Goal: Information Seeking & Learning: Learn about a topic

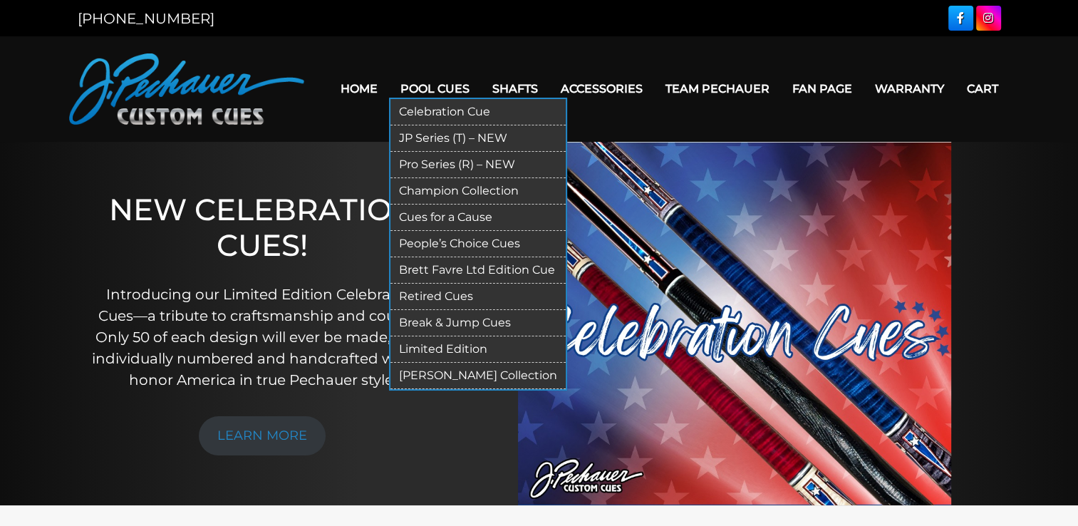
click at [448, 286] on link "Retired Cues" at bounding box center [478, 297] width 175 height 26
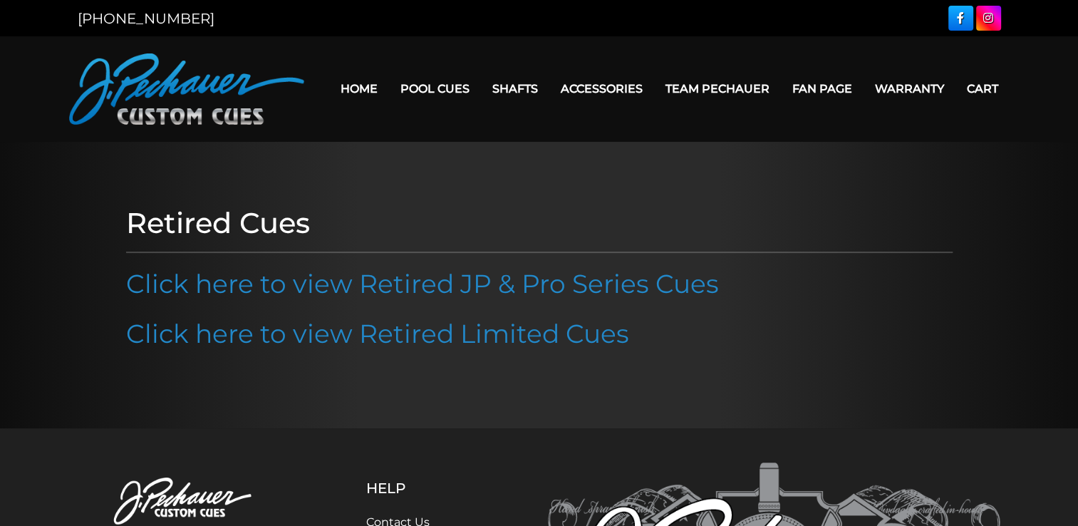
click at [448, 286] on link "Click here to view Retired JP & Pro Series Cues" at bounding box center [422, 283] width 593 height 31
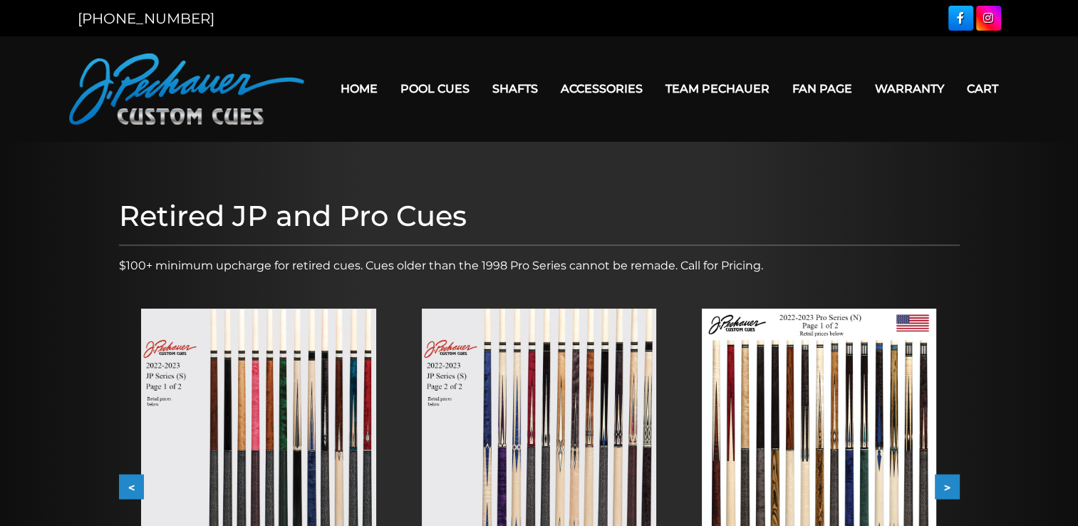
click at [304, 408] on img at bounding box center [258, 457] width 234 height 296
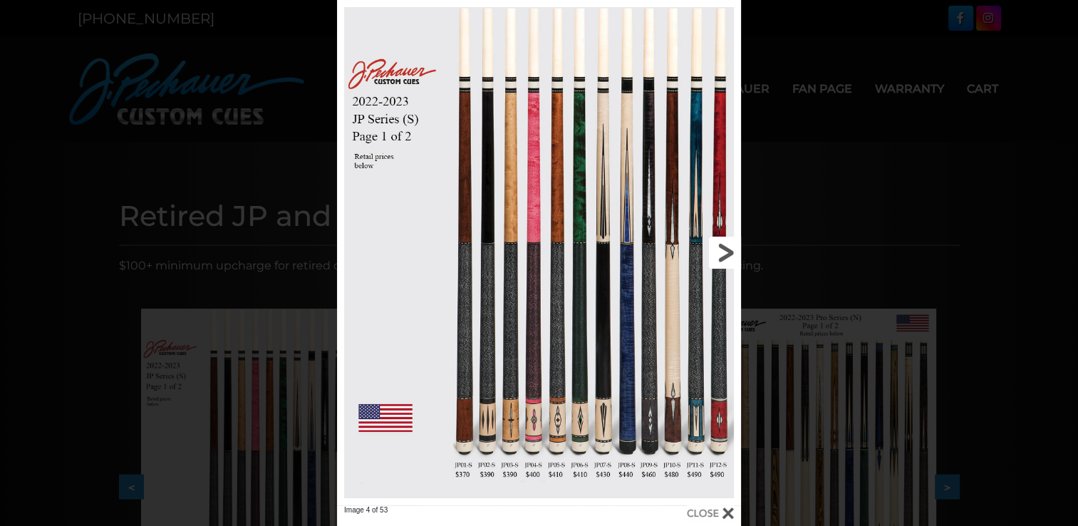
click at [722, 254] on link at bounding box center [650, 252] width 182 height 505
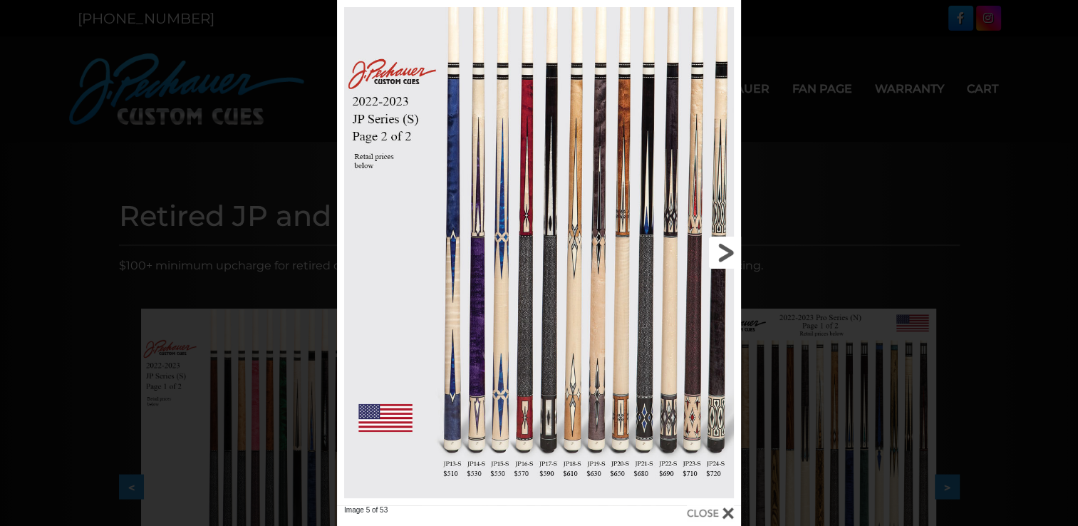
click at [722, 254] on link at bounding box center [650, 252] width 182 height 505
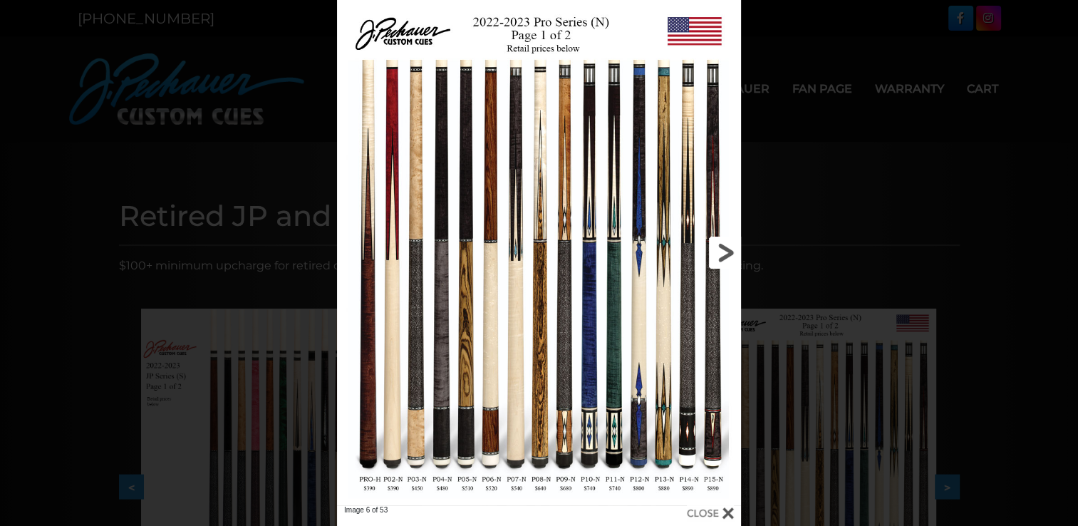
click at [722, 254] on link at bounding box center [650, 252] width 182 height 505
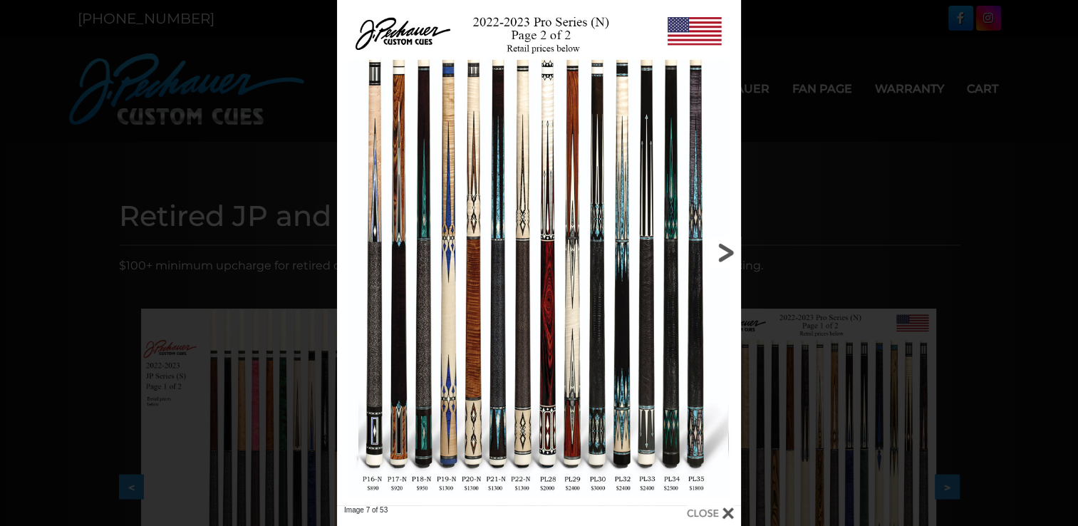
click at [722, 254] on link at bounding box center [650, 252] width 182 height 505
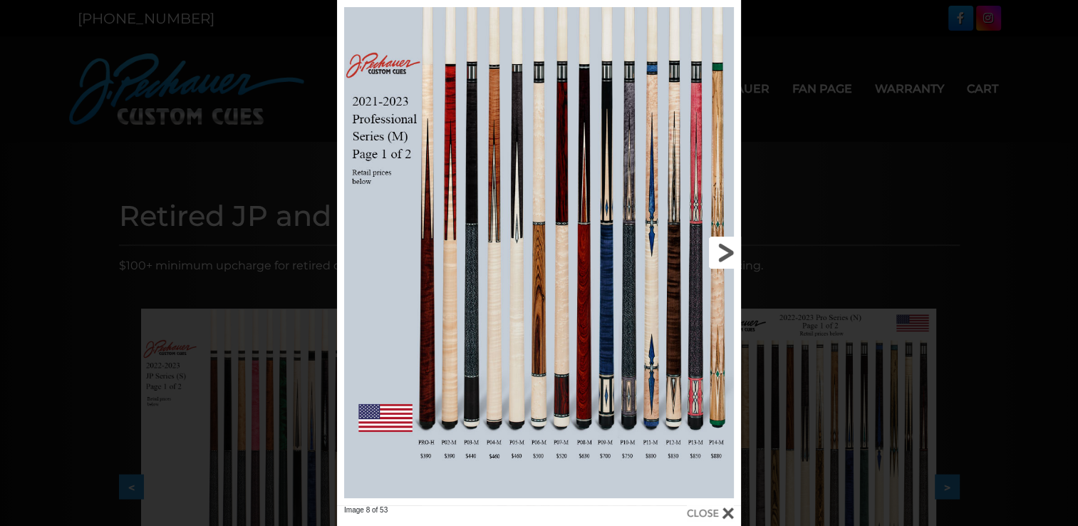
click at [722, 254] on link at bounding box center [650, 252] width 182 height 505
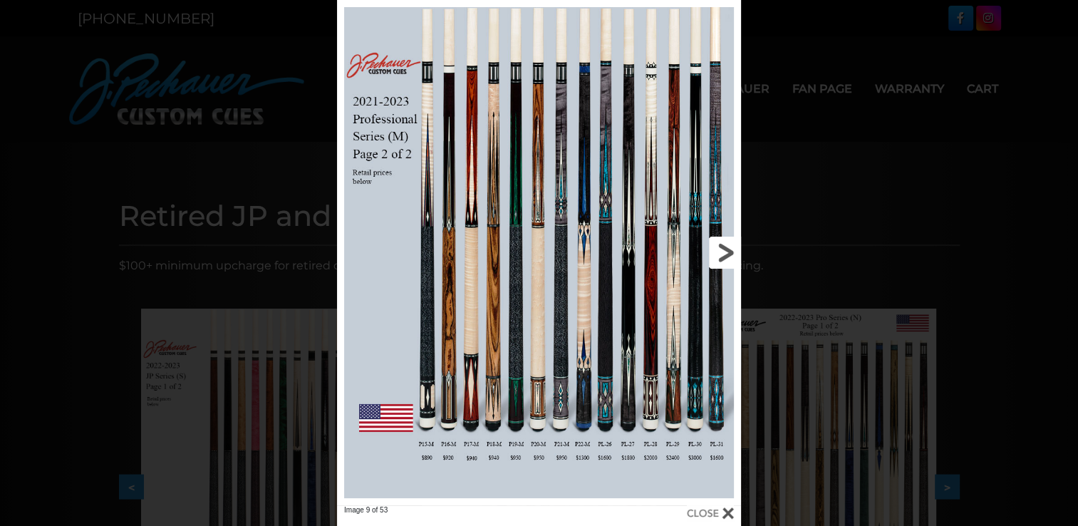
click at [722, 254] on link at bounding box center [650, 252] width 182 height 505
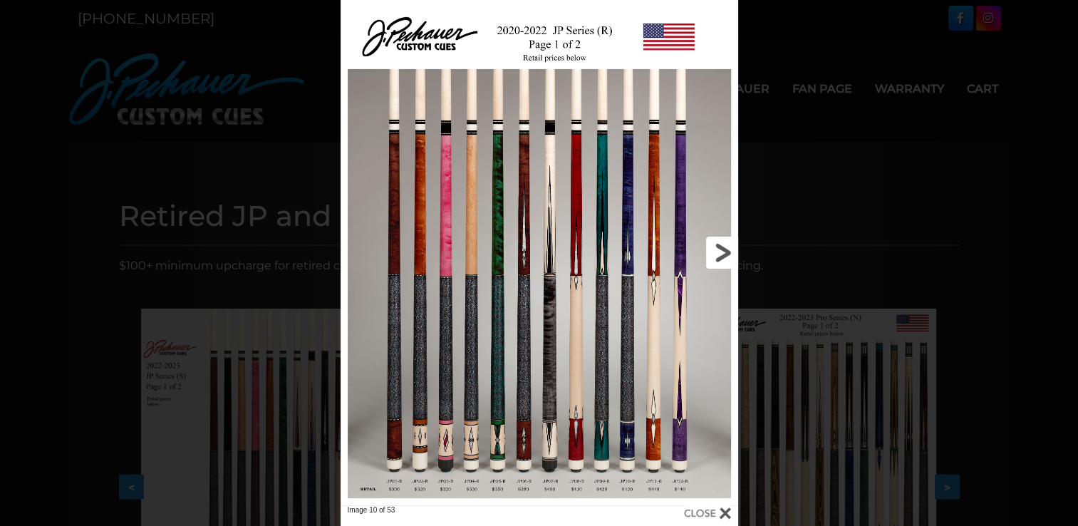
click at [722, 254] on link at bounding box center [648, 252] width 179 height 505
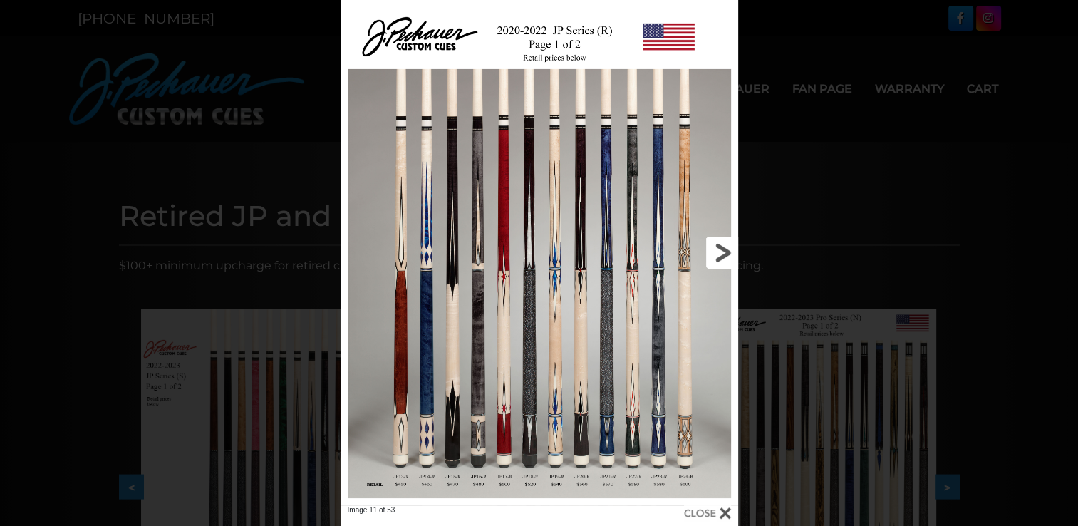
click at [722, 254] on link at bounding box center [648, 252] width 179 height 505
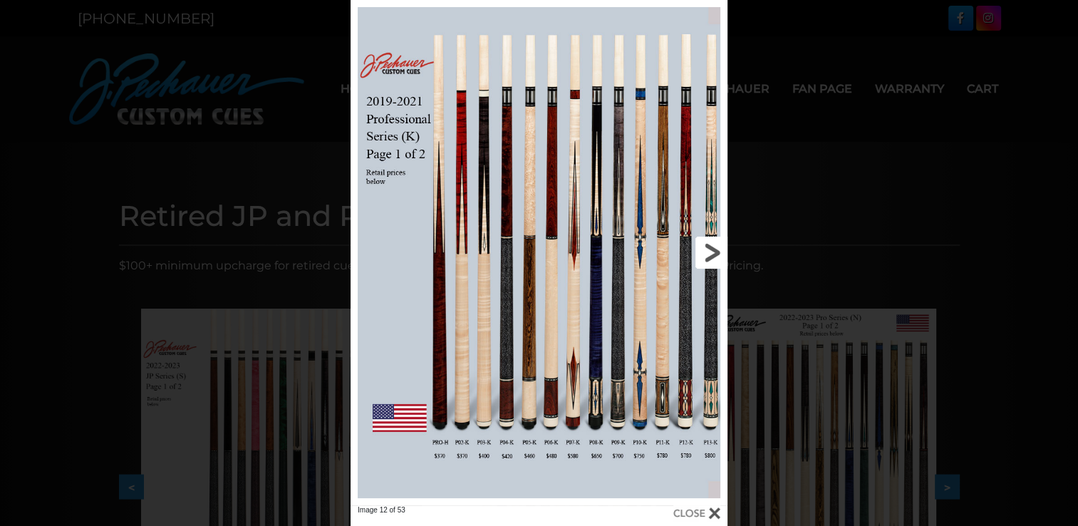
click at [710, 257] on link at bounding box center [643, 252] width 170 height 505
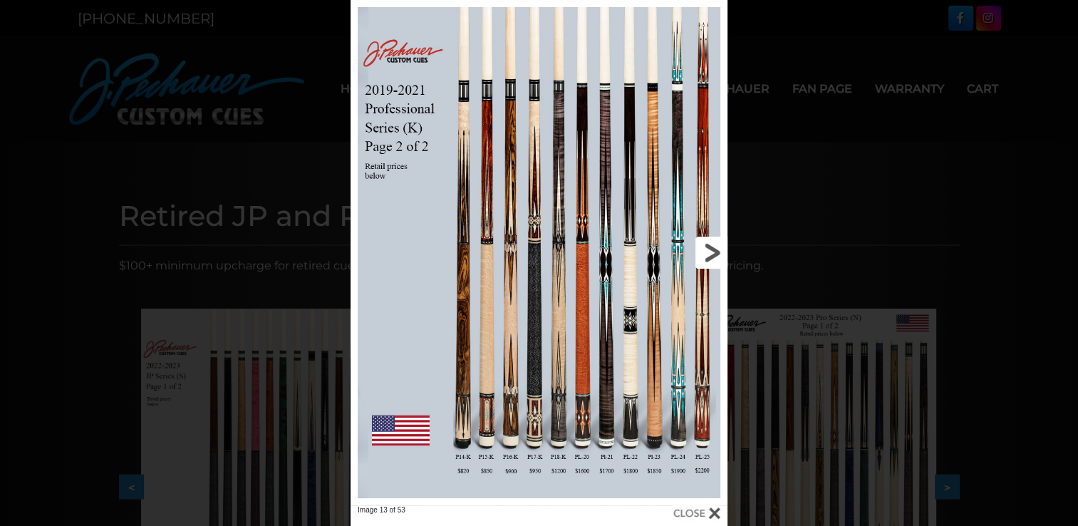
click at [710, 257] on link at bounding box center [643, 252] width 170 height 505
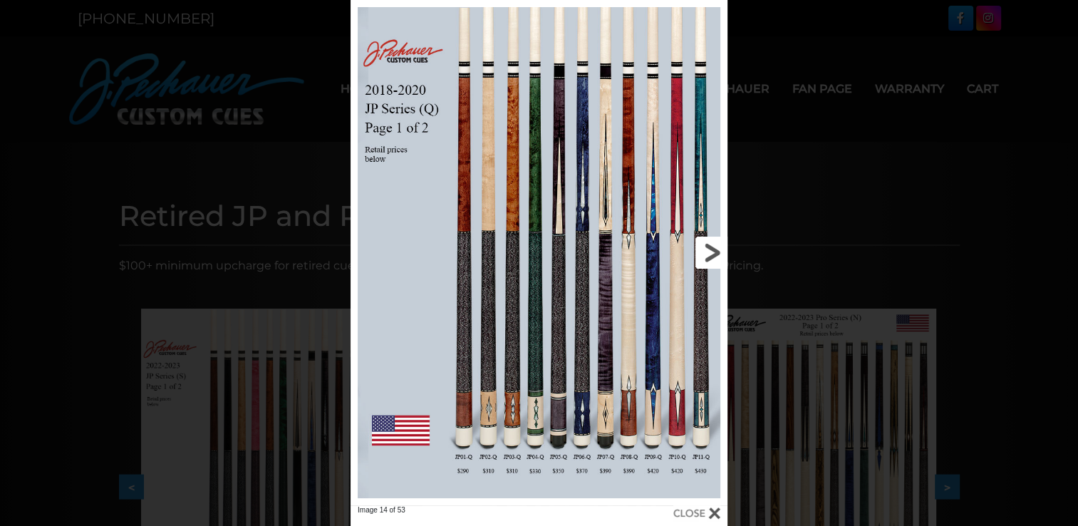
click at [710, 257] on link at bounding box center [643, 252] width 170 height 505
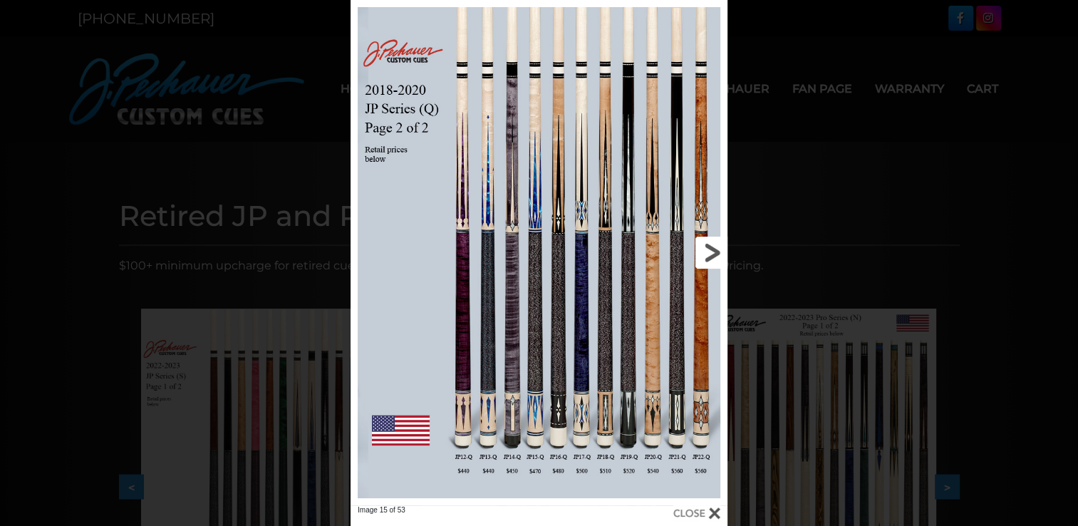
click at [710, 257] on link at bounding box center [643, 252] width 170 height 505
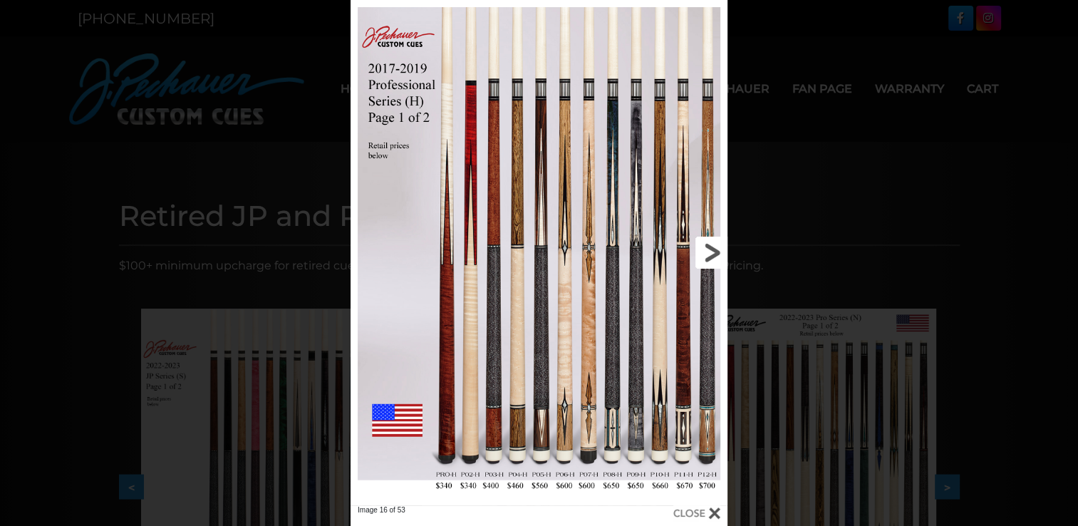
click at [710, 257] on link at bounding box center [643, 252] width 170 height 505
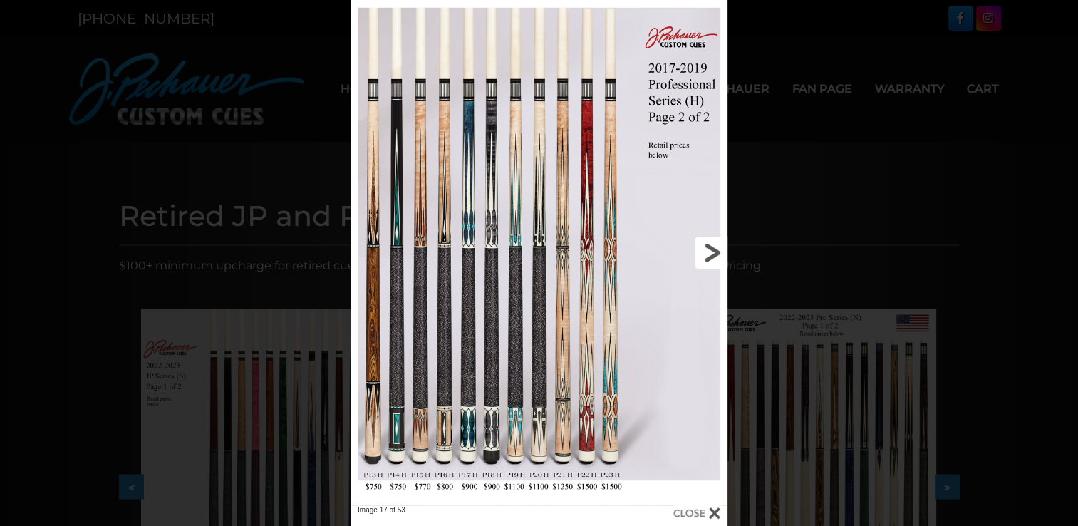
click at [710, 257] on link at bounding box center [643, 252] width 170 height 505
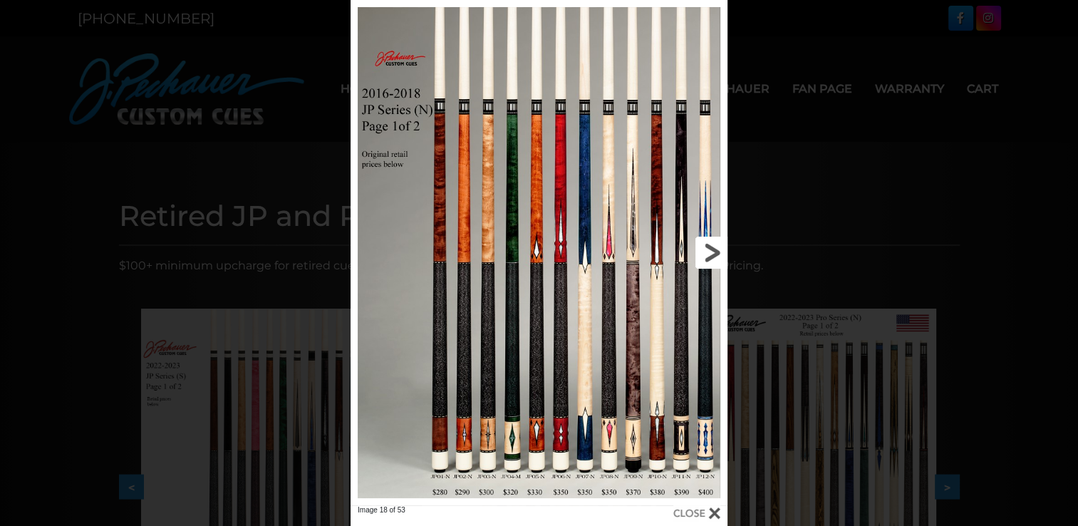
click at [712, 255] on link at bounding box center [643, 252] width 170 height 505
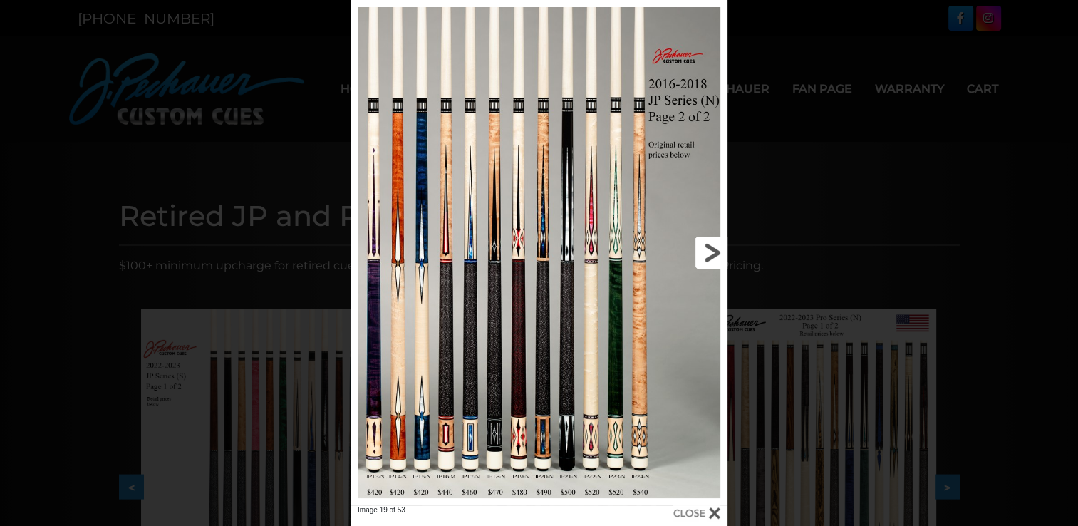
click at [712, 255] on link at bounding box center [643, 252] width 170 height 505
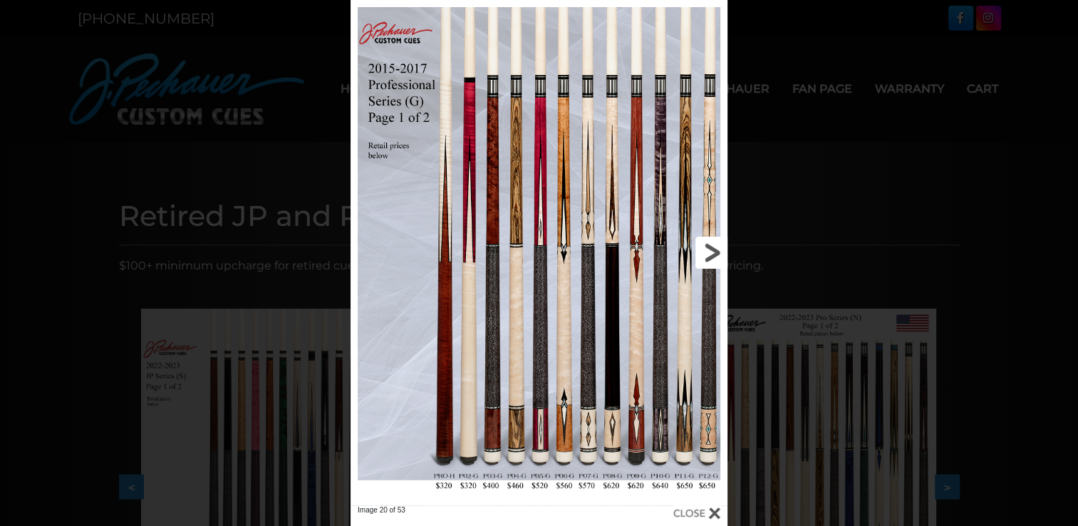
click at [712, 255] on link at bounding box center [643, 252] width 170 height 505
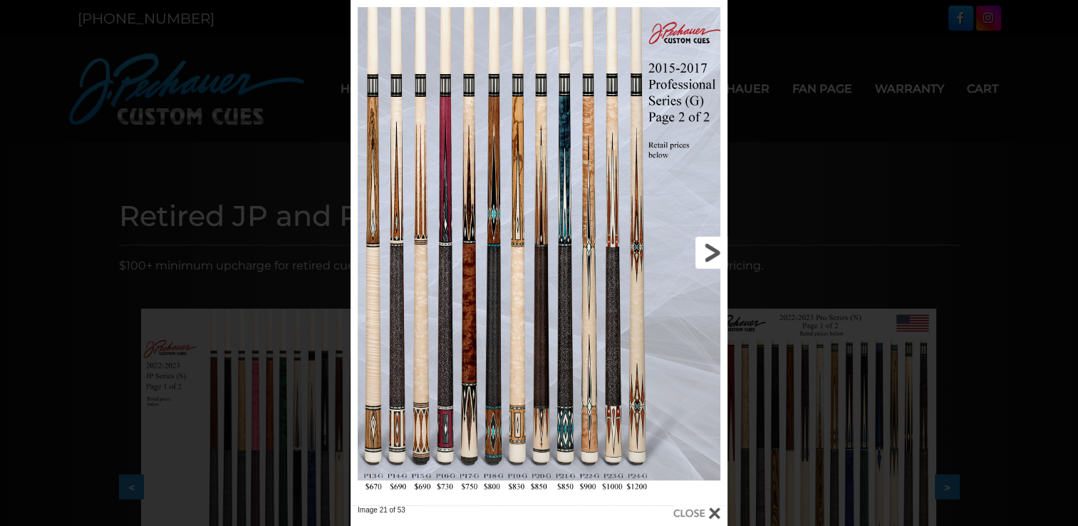
click at [712, 255] on link at bounding box center [643, 252] width 170 height 505
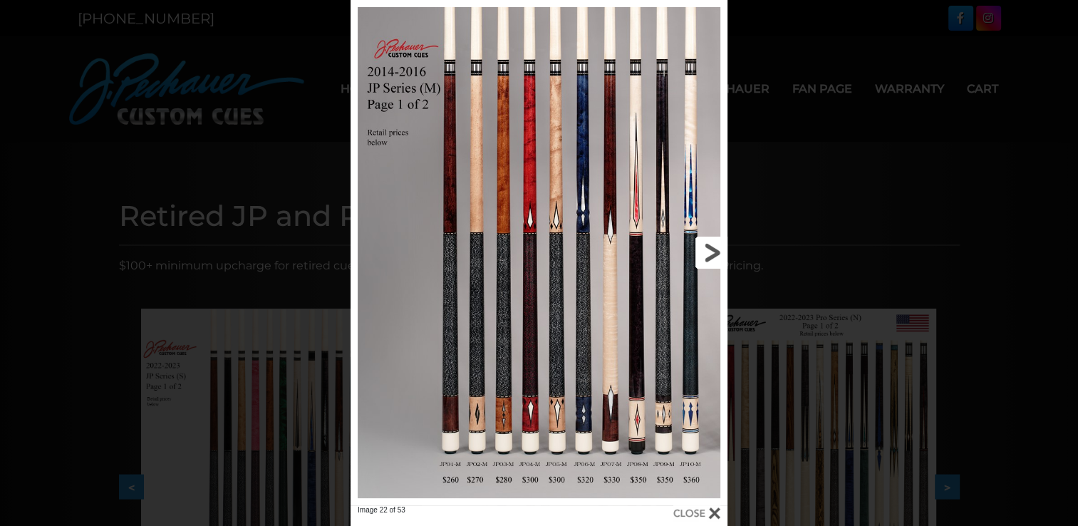
click at [712, 255] on link at bounding box center [643, 252] width 170 height 505
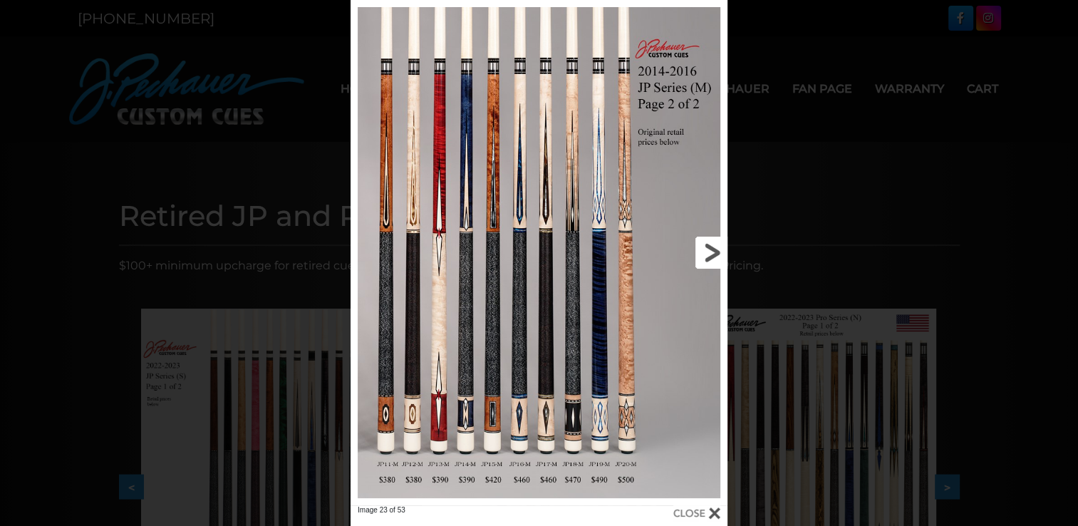
click at [712, 255] on link at bounding box center [643, 252] width 170 height 505
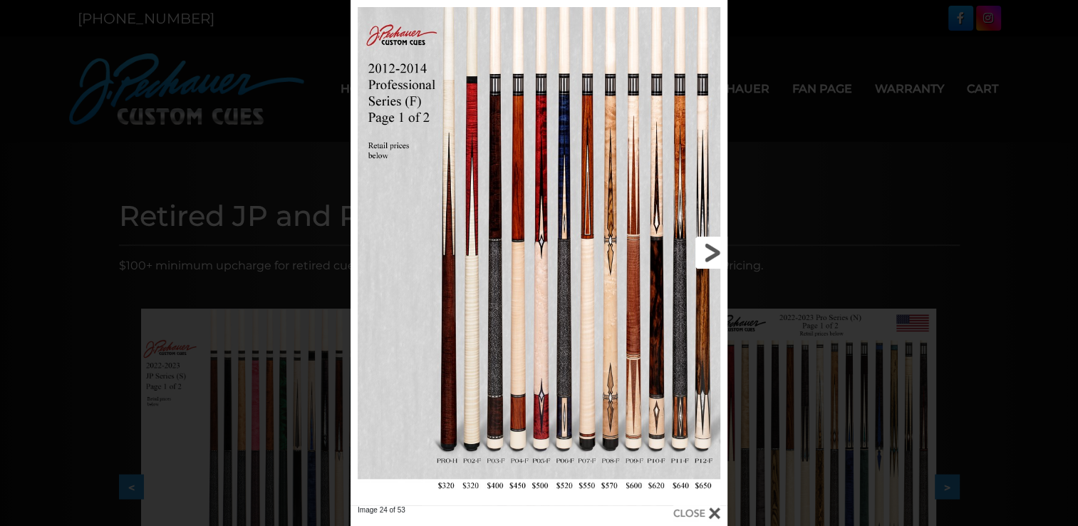
click at [712, 255] on link at bounding box center [643, 252] width 170 height 505
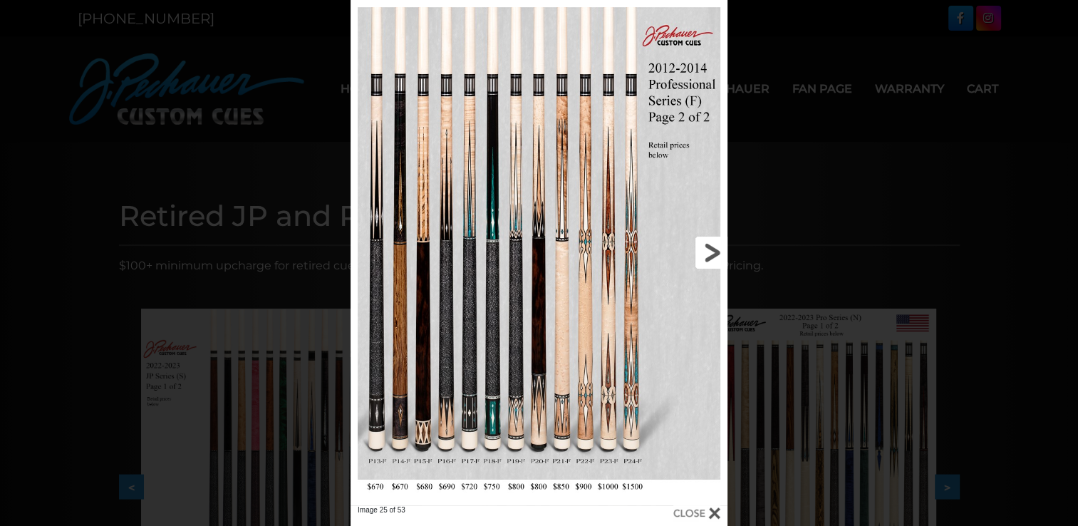
click at [712, 255] on link at bounding box center [643, 252] width 170 height 505
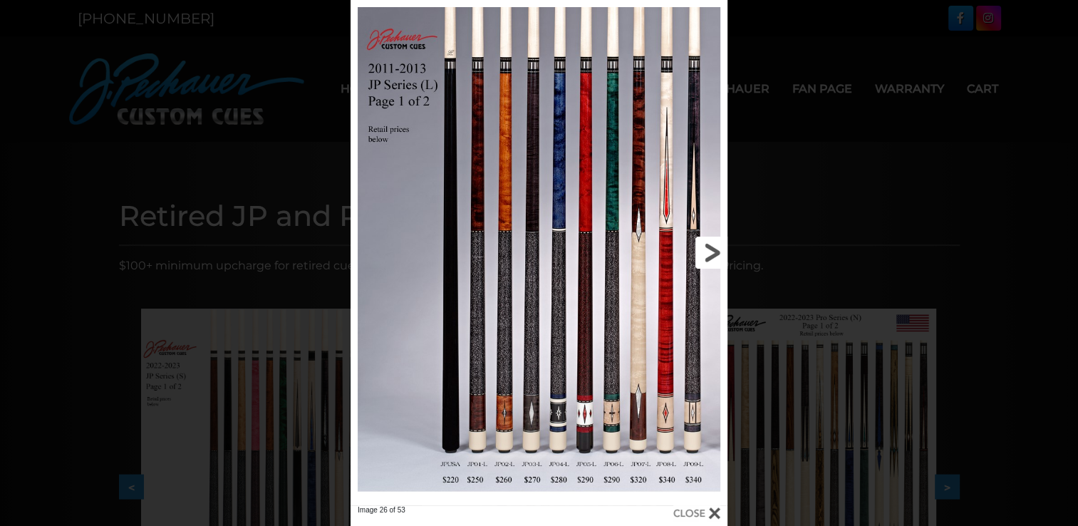
click at [712, 255] on link at bounding box center [643, 252] width 170 height 505
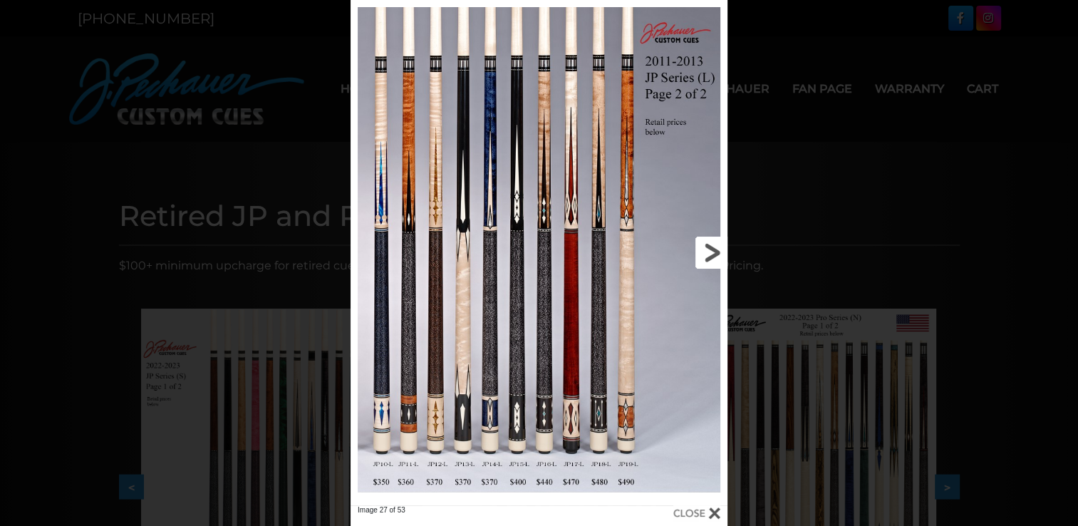
click at [712, 255] on link at bounding box center [643, 252] width 170 height 505
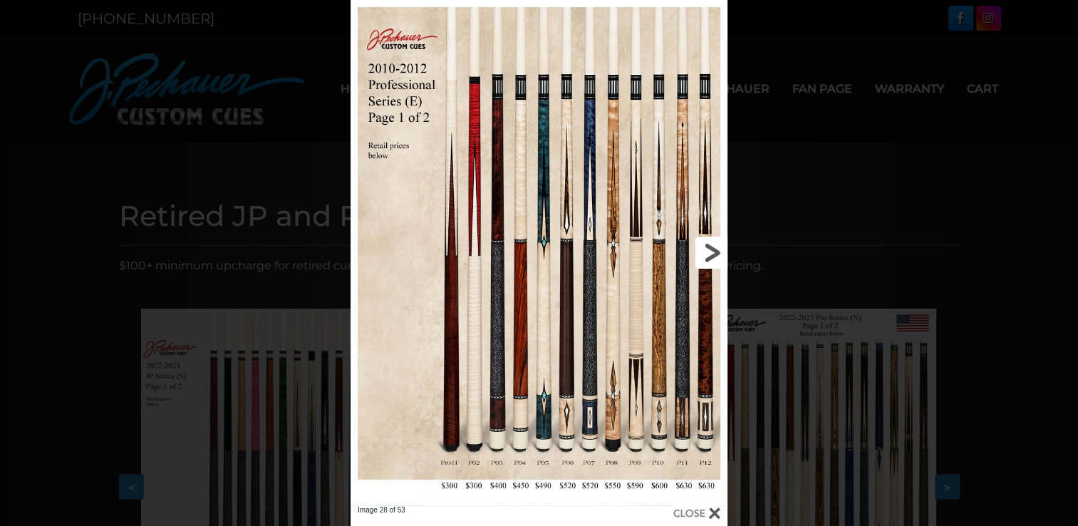
click at [712, 255] on link at bounding box center [643, 252] width 170 height 505
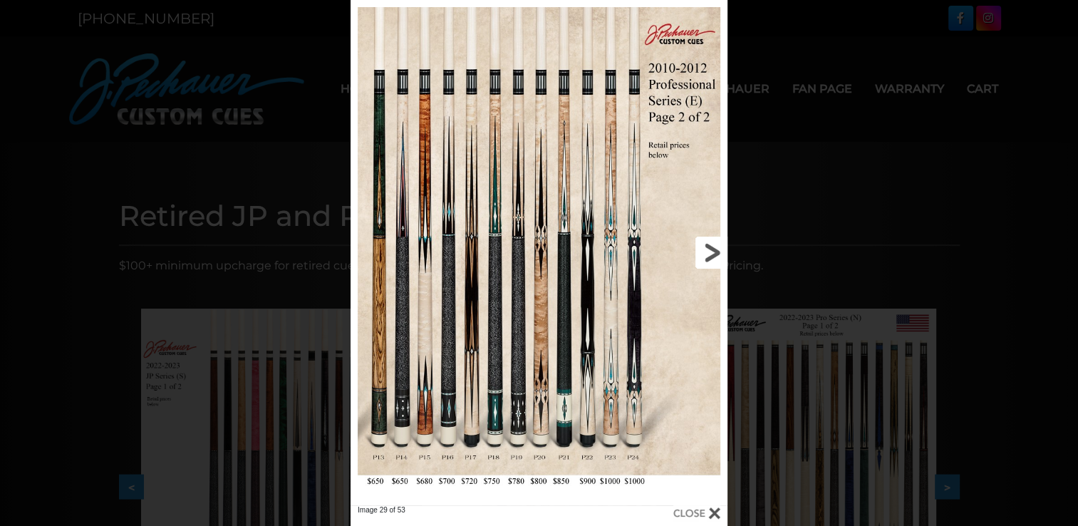
click at [712, 255] on link at bounding box center [643, 252] width 170 height 505
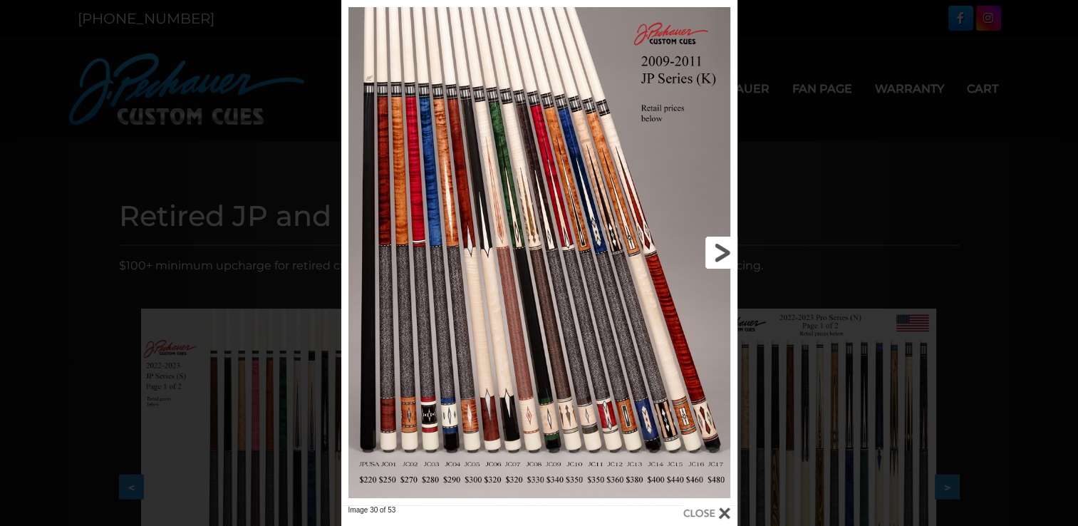
click at [712, 255] on link at bounding box center [648, 252] width 178 height 505
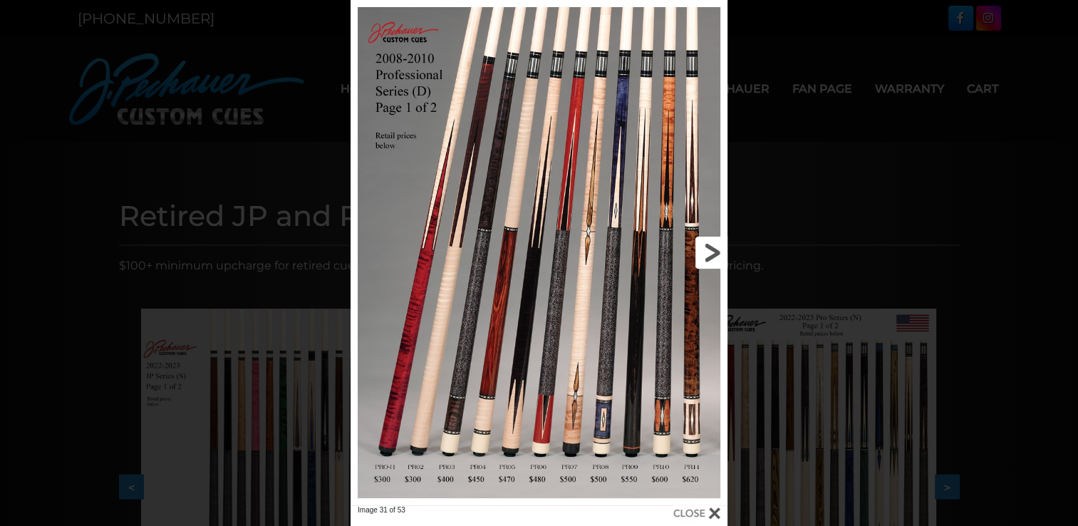
click at [712, 255] on link at bounding box center [643, 252] width 170 height 505
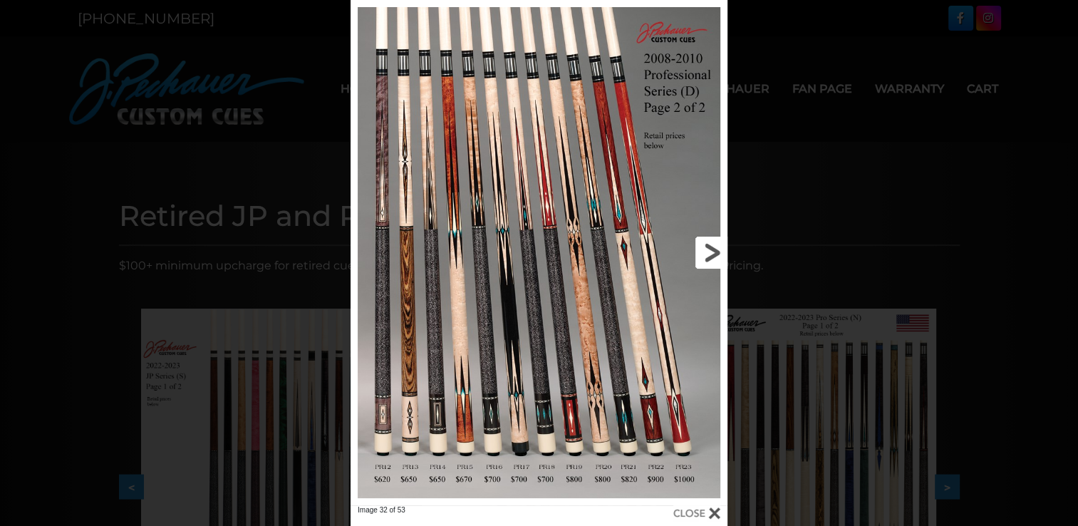
click at [712, 255] on link at bounding box center [643, 252] width 170 height 505
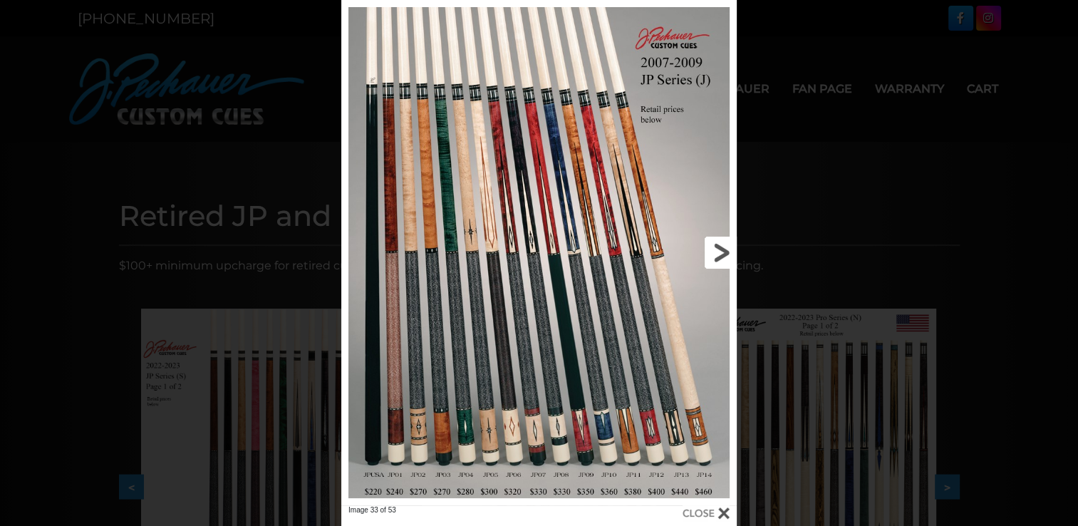
click at [724, 252] on link at bounding box center [648, 252] width 178 height 505
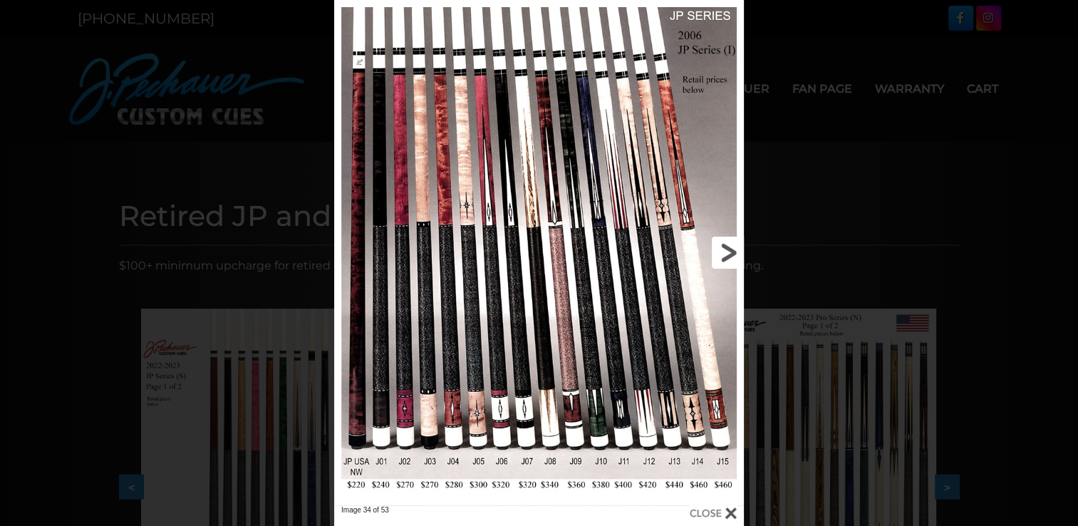
click at [724, 252] on link at bounding box center [651, 252] width 185 height 505
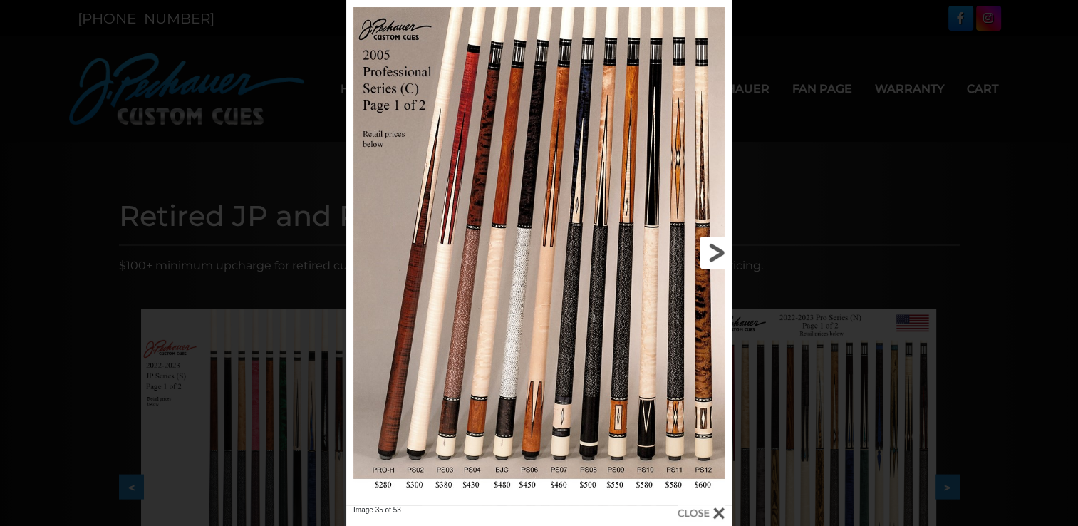
click at [724, 252] on link at bounding box center [645, 252] width 173 height 505
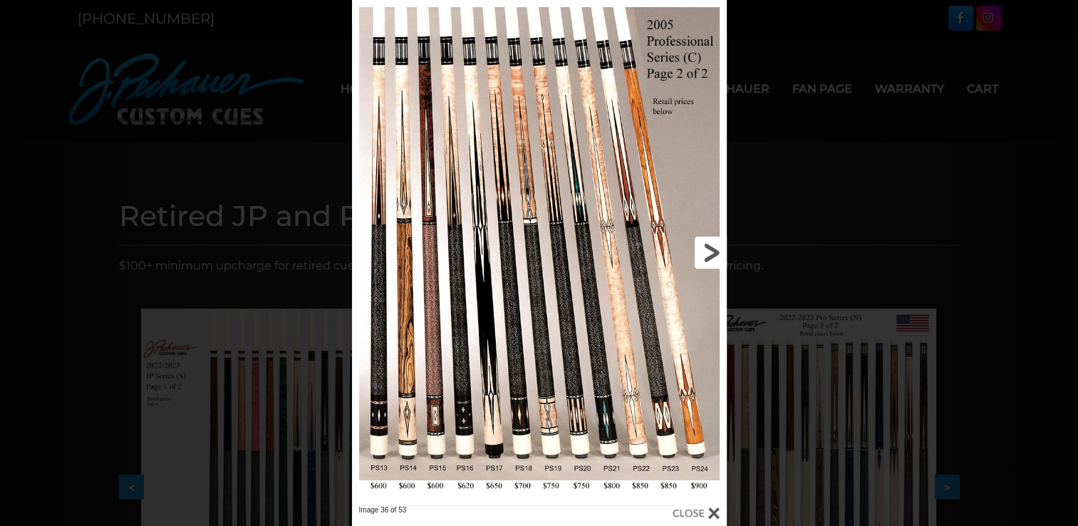
click at [710, 253] on link at bounding box center [642, 252] width 169 height 505
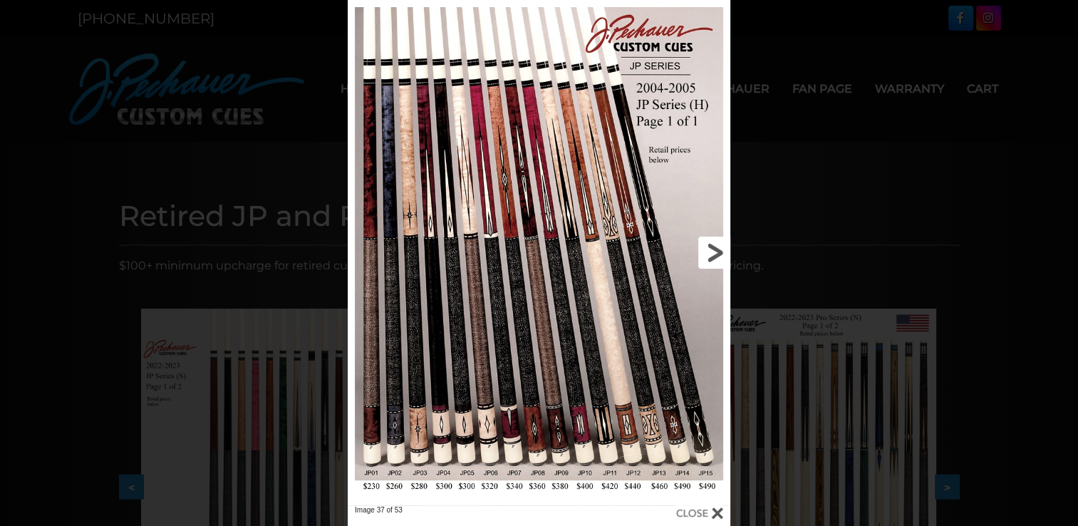
click at [710, 253] on link at bounding box center [644, 252] width 172 height 505
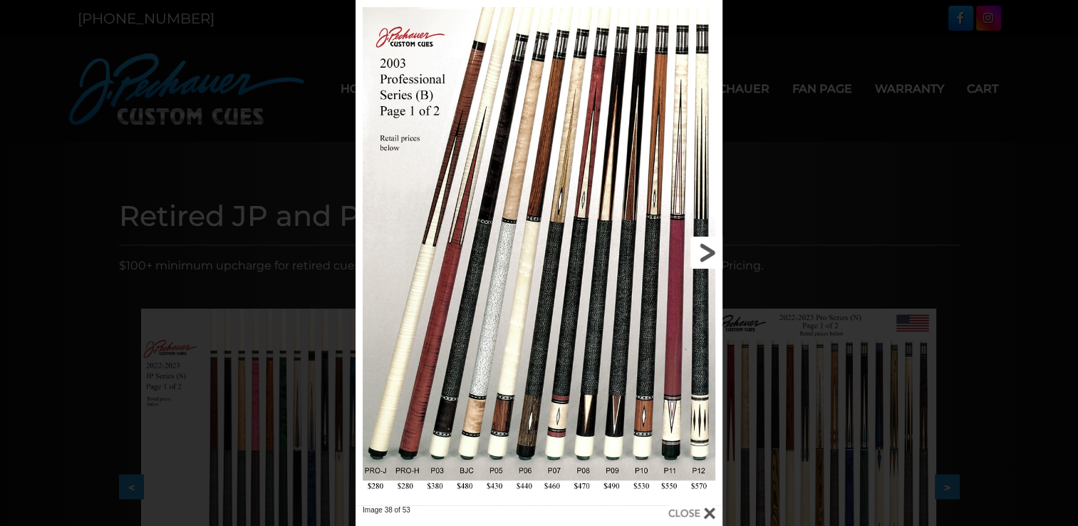
click at [710, 253] on link at bounding box center [639, 252] width 165 height 505
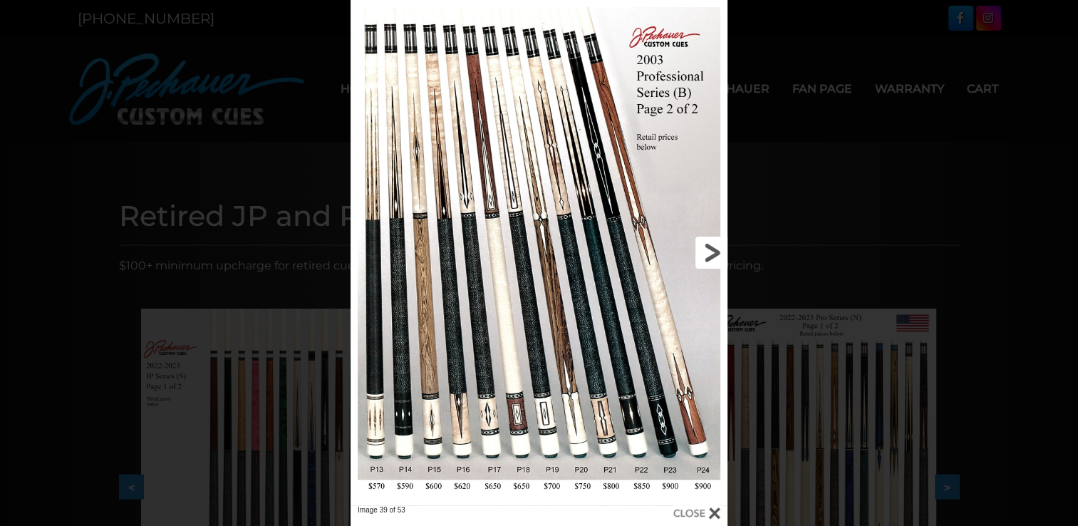
click at [710, 253] on link at bounding box center [643, 252] width 170 height 505
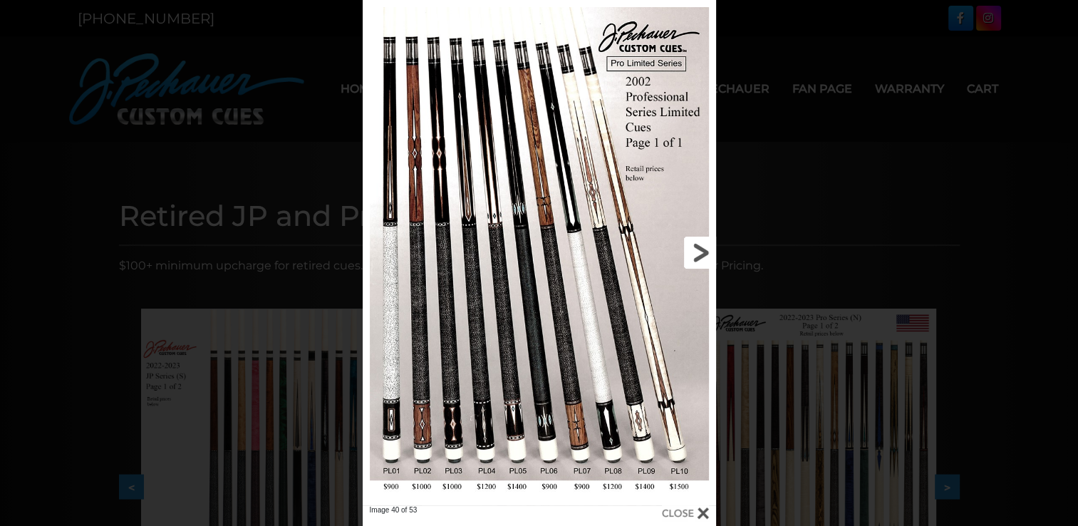
click at [710, 253] on link at bounding box center [636, 252] width 159 height 505
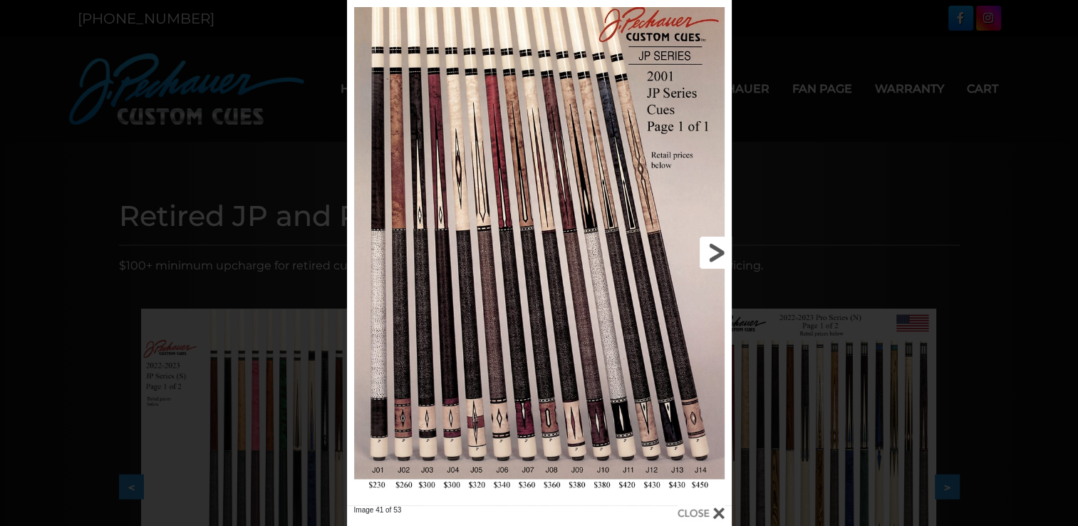
click at [710, 253] on link at bounding box center [645, 252] width 173 height 505
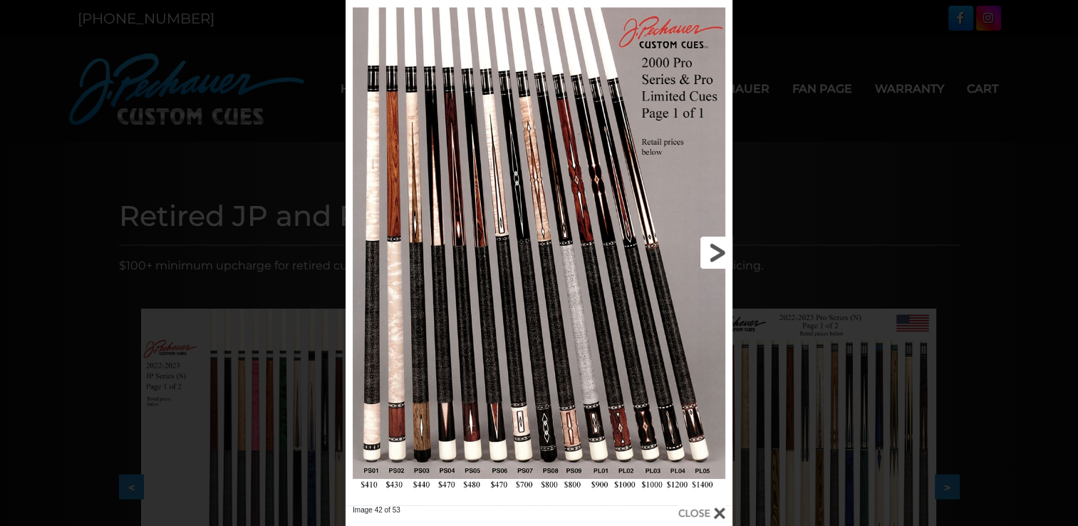
click at [710, 253] on link at bounding box center [646, 252] width 174 height 505
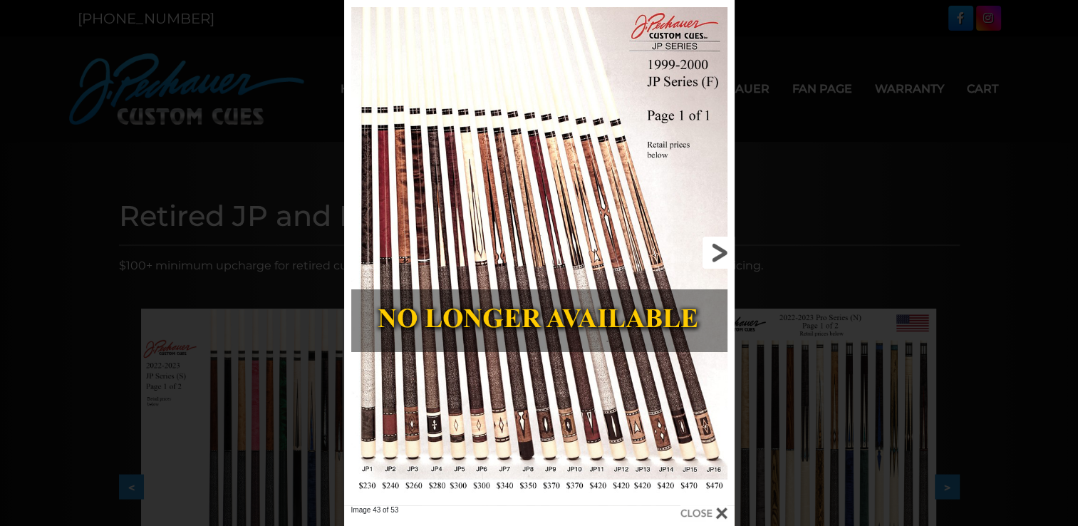
click at [710, 253] on link at bounding box center [647, 252] width 176 height 505
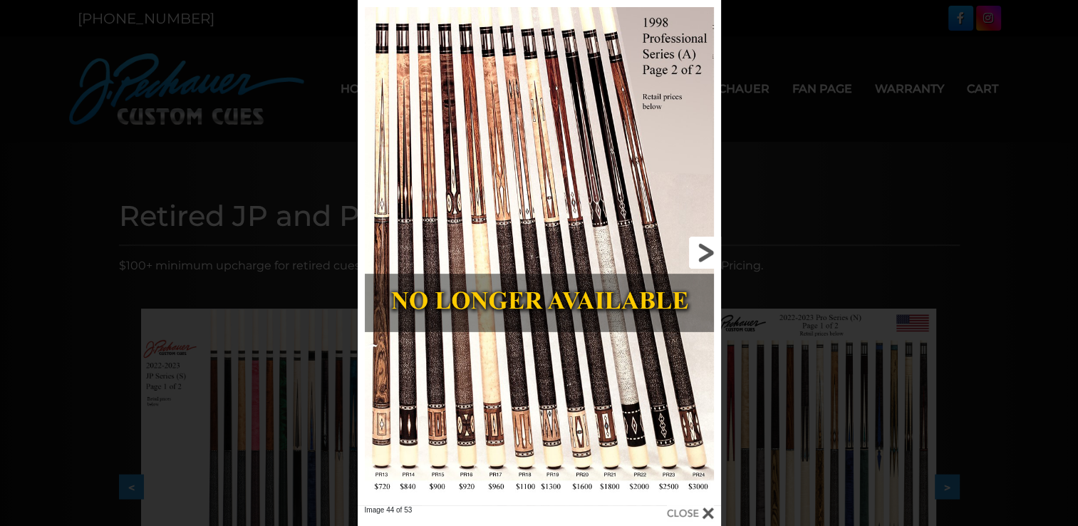
click at [710, 253] on link at bounding box center [639, 252] width 164 height 505
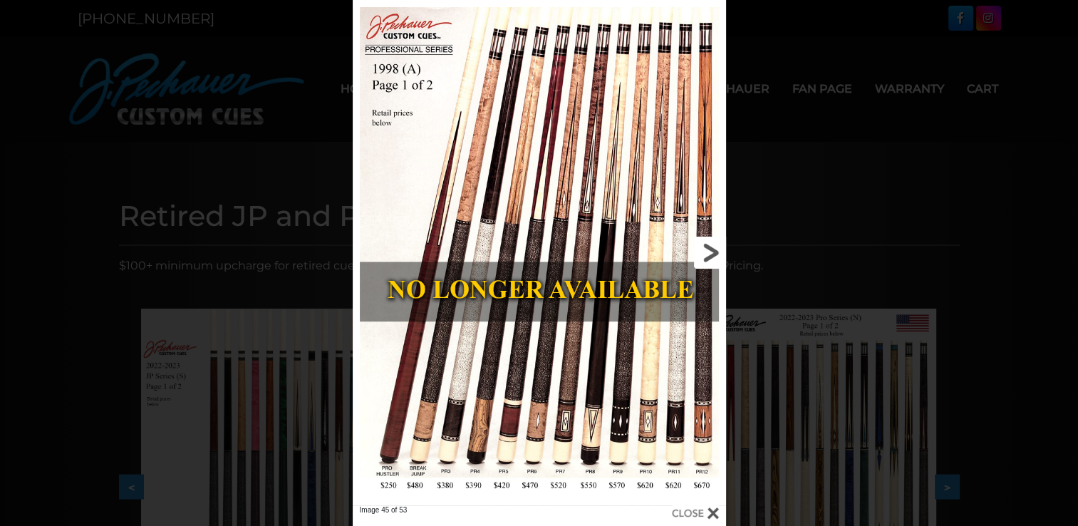
click at [710, 253] on link at bounding box center [642, 252] width 168 height 505
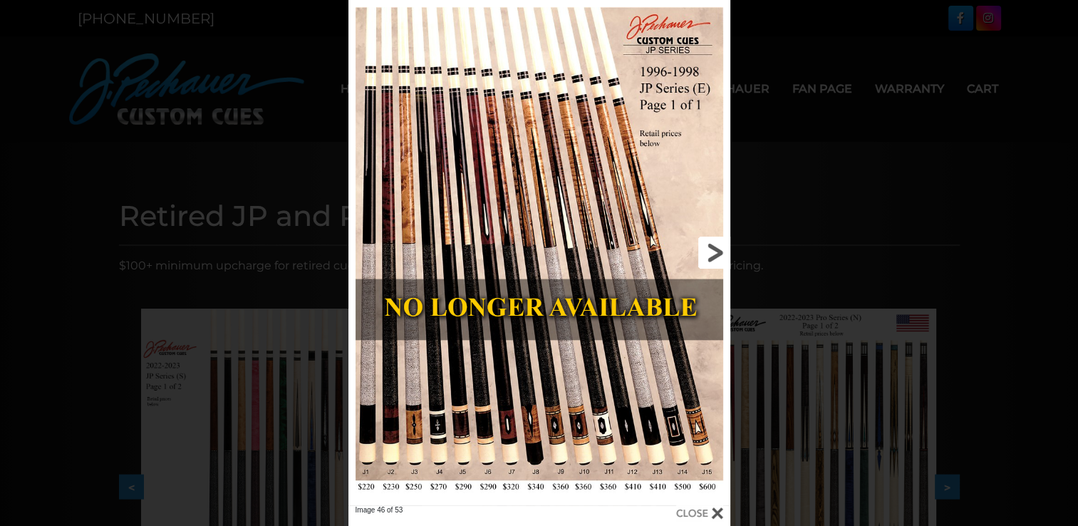
click at [710, 253] on link at bounding box center [644, 252] width 172 height 505
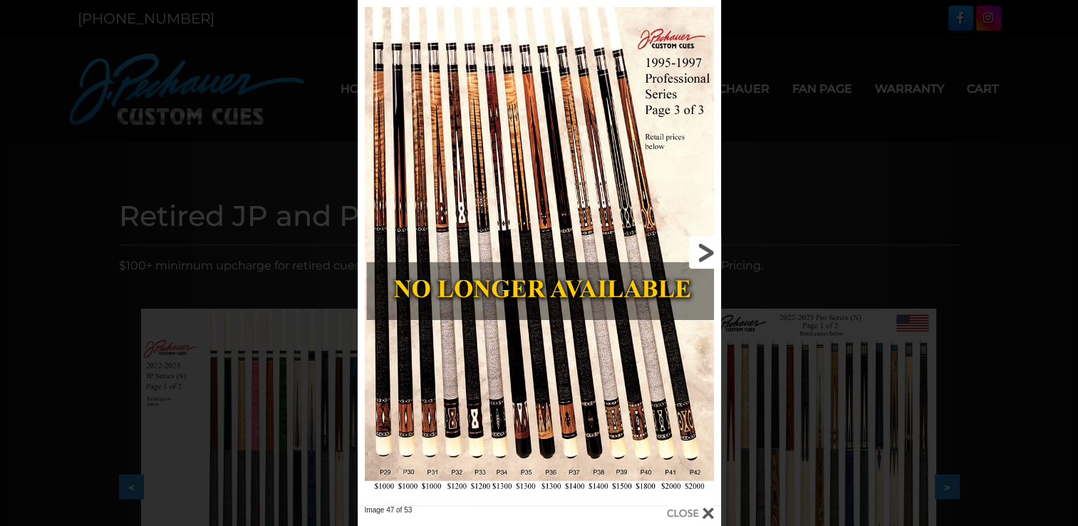
click at [710, 253] on link at bounding box center [639, 252] width 164 height 505
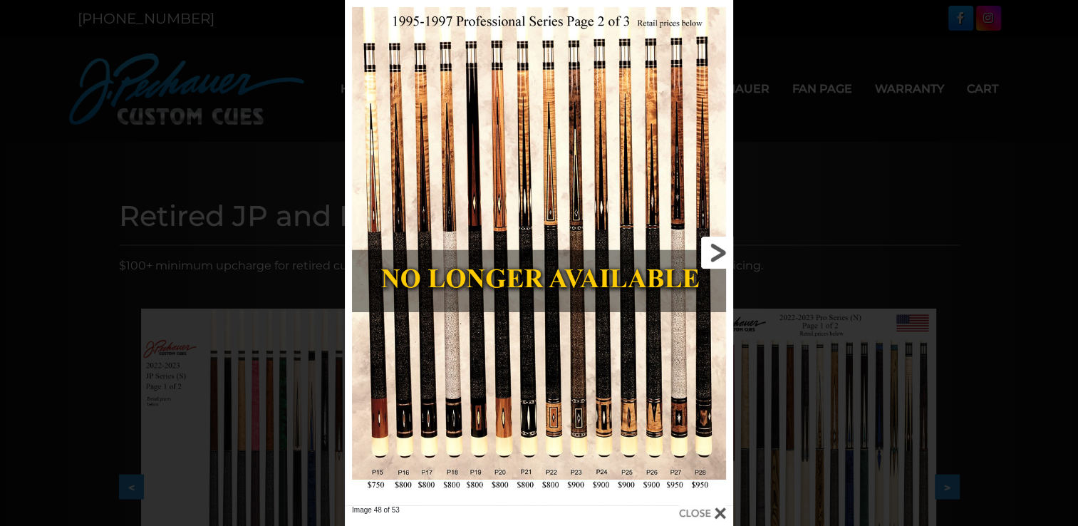
click at [710, 253] on link at bounding box center [646, 252] width 175 height 505
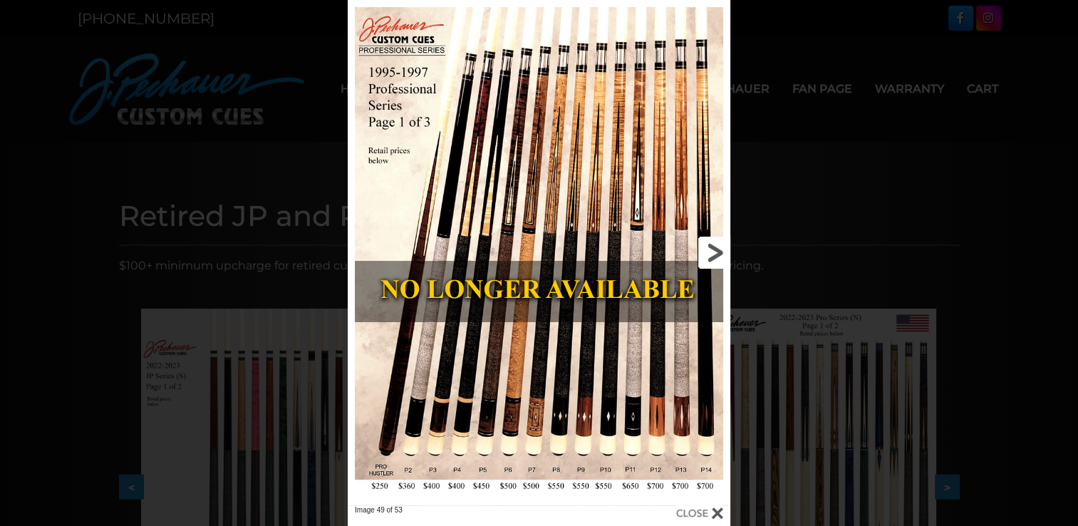
click at [710, 253] on link at bounding box center [644, 252] width 172 height 505
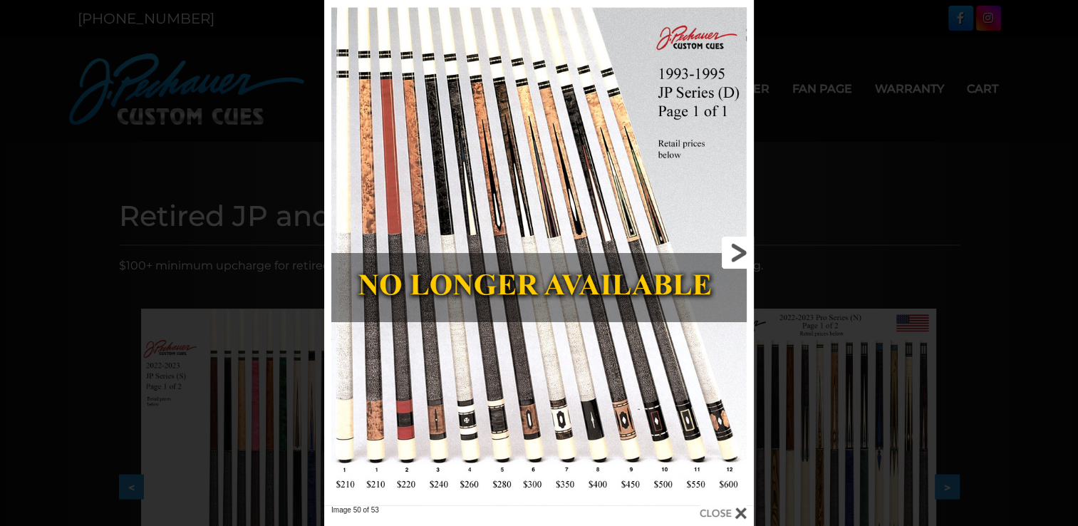
click at [734, 249] on link at bounding box center [657, 252] width 193 height 505
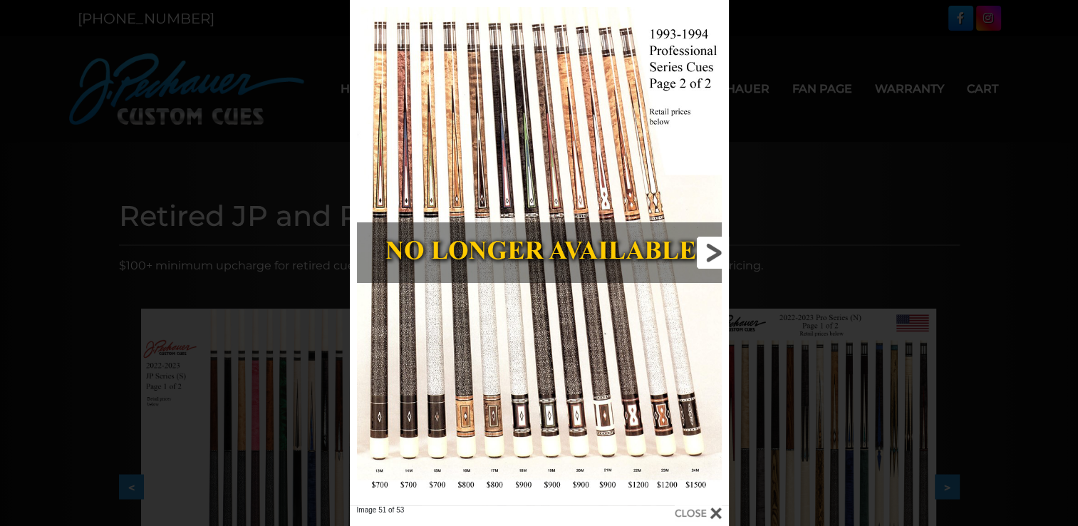
click at [710, 258] on link at bounding box center [643, 252] width 170 height 505
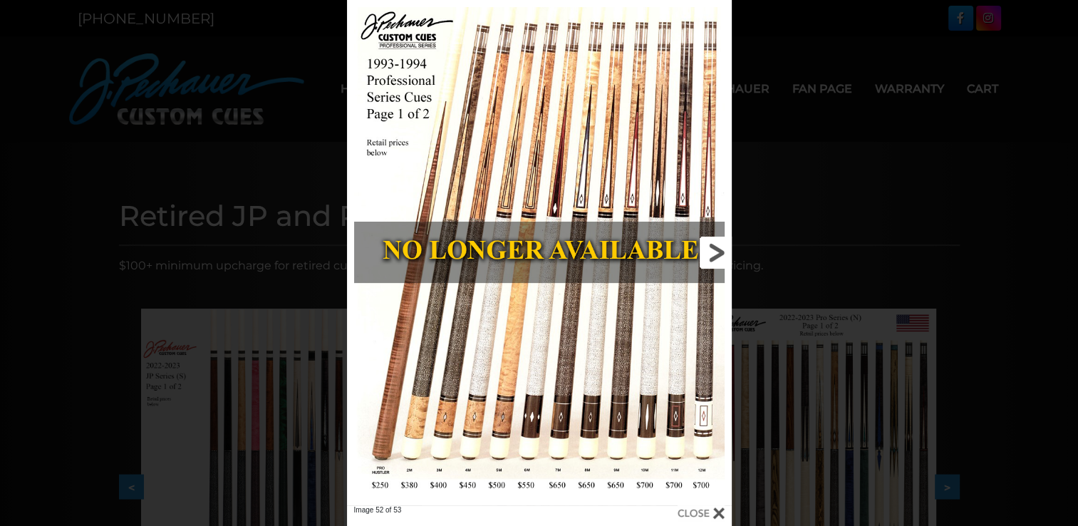
click at [710, 258] on link at bounding box center [645, 252] width 173 height 505
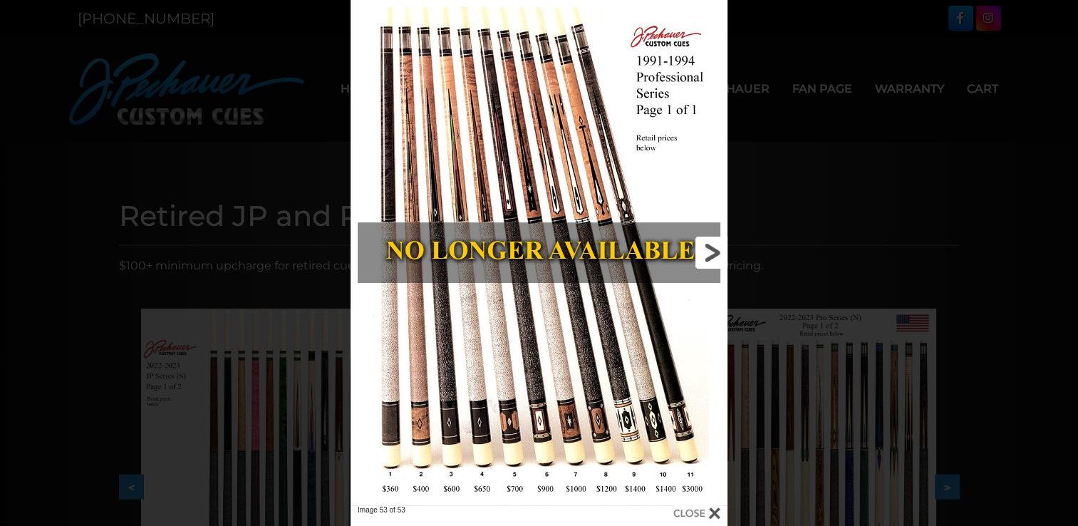
click at [710, 258] on link at bounding box center [643, 252] width 170 height 505
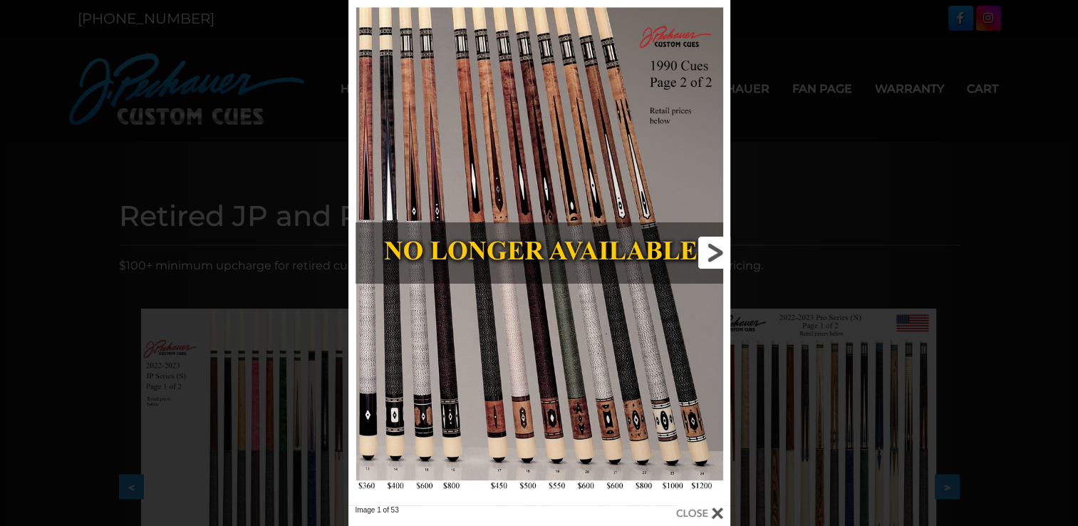
click at [710, 258] on link at bounding box center [644, 252] width 172 height 505
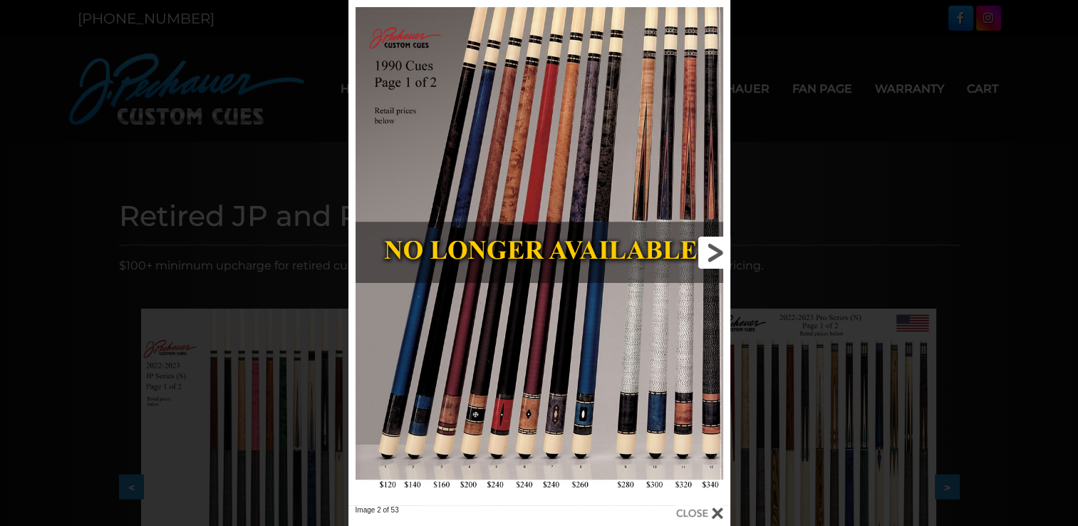
click at [710, 258] on link at bounding box center [644, 252] width 172 height 505
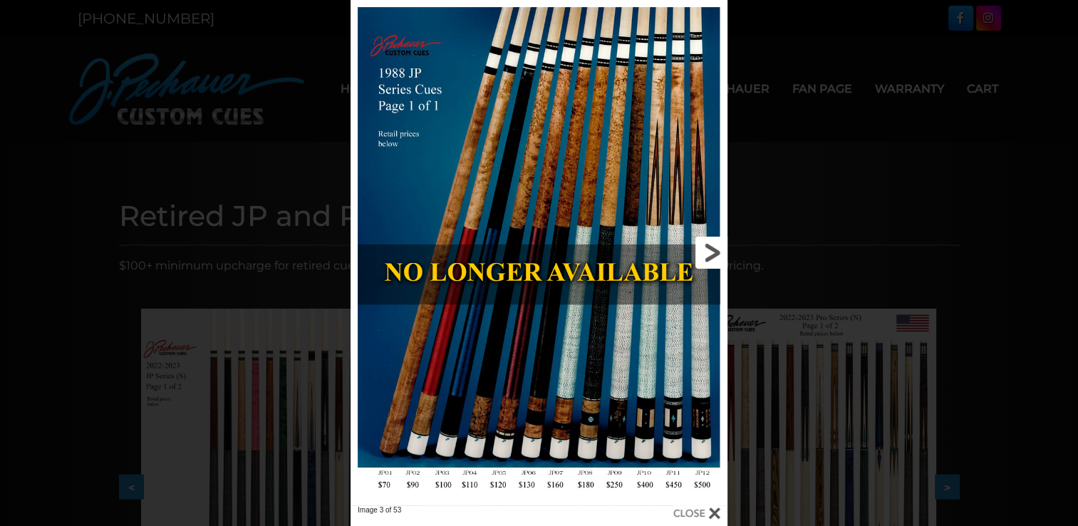
click at [710, 258] on link at bounding box center [643, 252] width 170 height 505
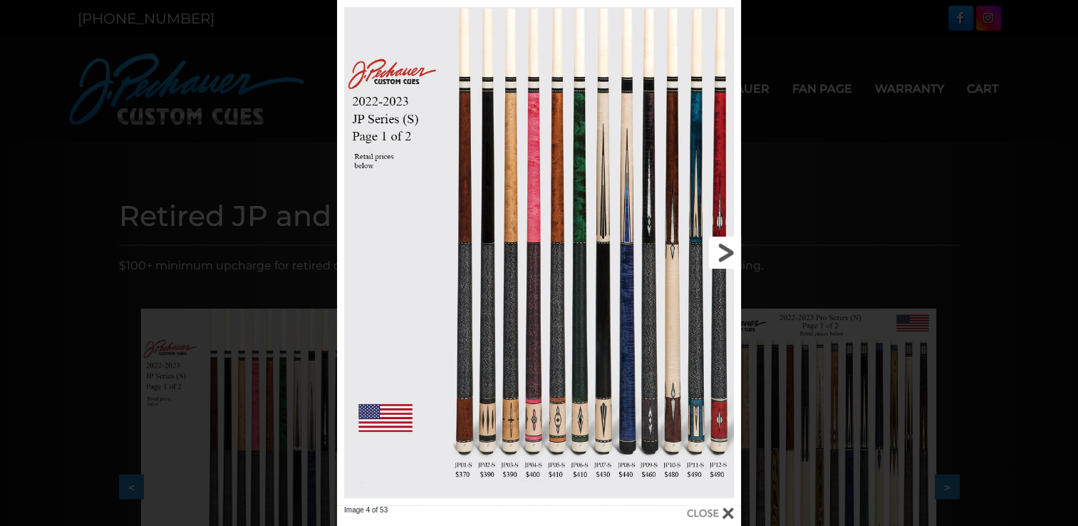
click at [722, 254] on link at bounding box center [650, 252] width 182 height 505
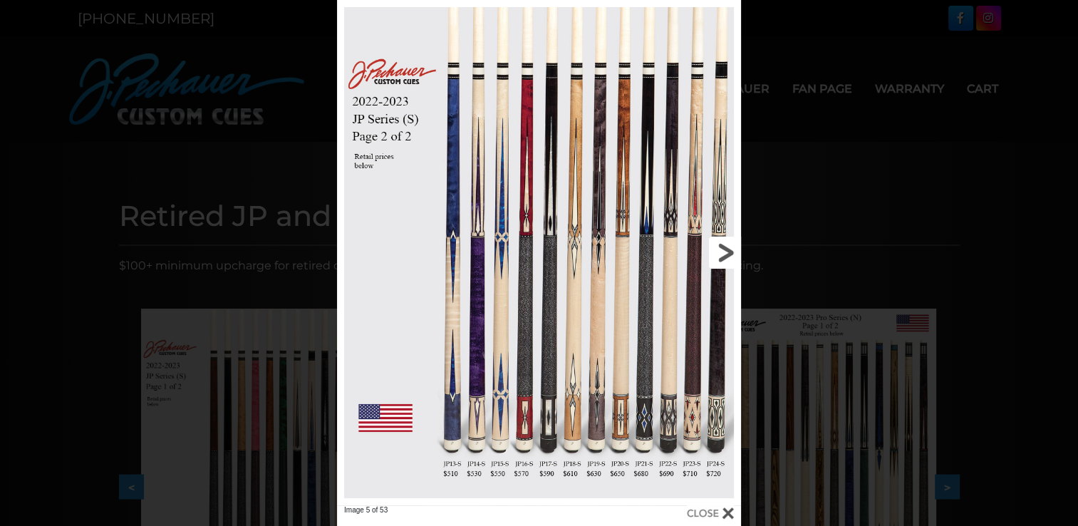
click at [722, 254] on link at bounding box center [650, 252] width 182 height 505
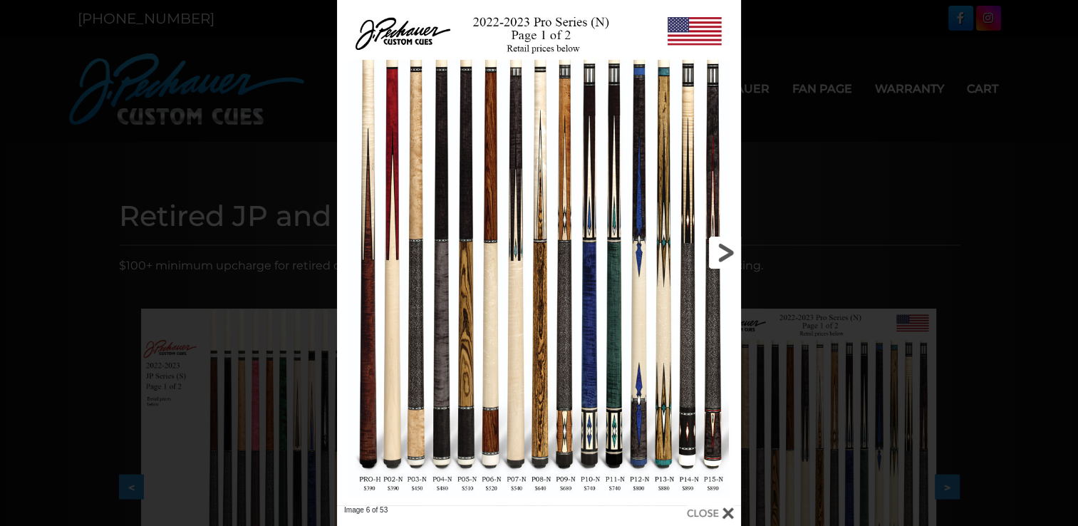
click at [722, 254] on link at bounding box center [650, 252] width 182 height 505
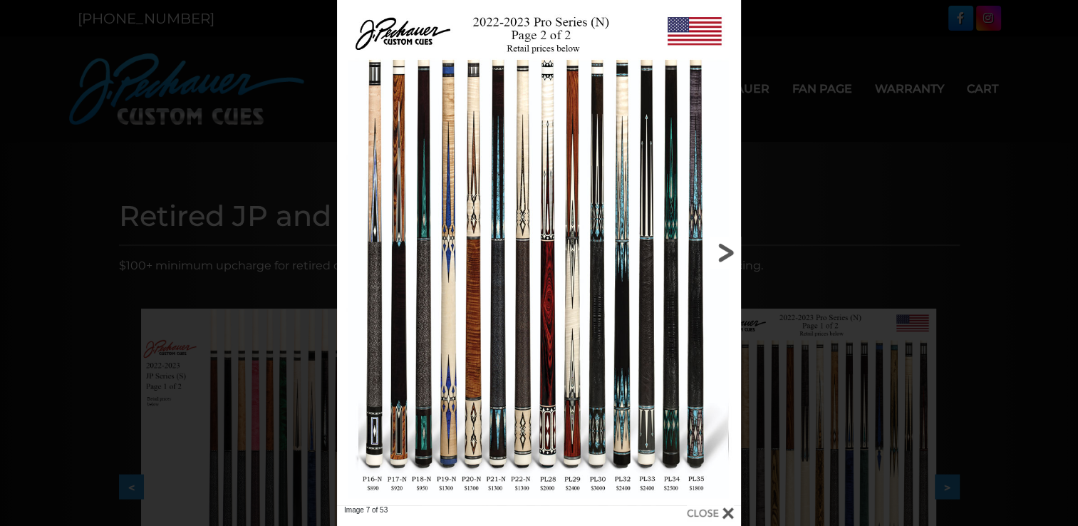
click at [722, 254] on link at bounding box center [650, 252] width 182 height 505
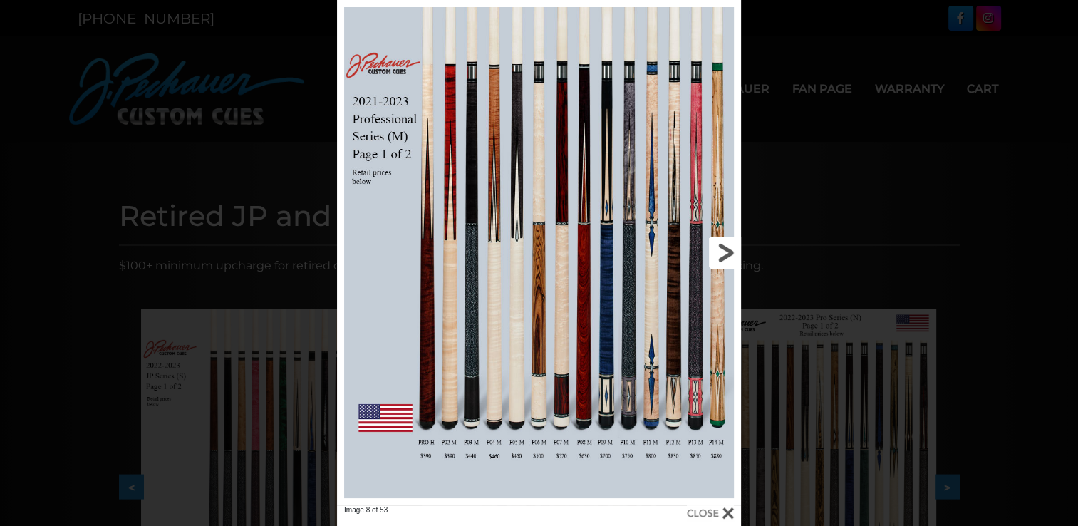
click at [722, 254] on link at bounding box center [650, 252] width 182 height 505
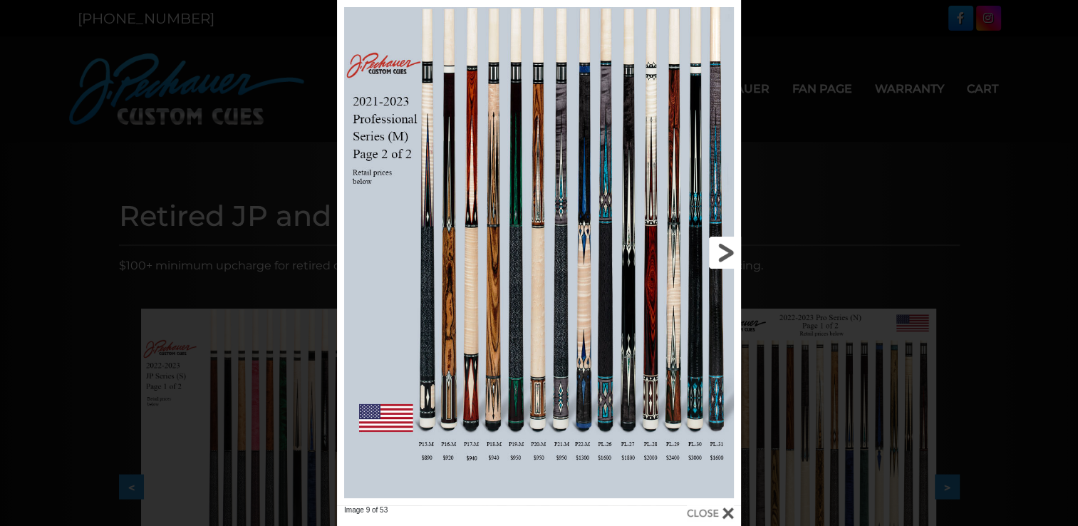
click at [722, 254] on link at bounding box center [650, 252] width 182 height 505
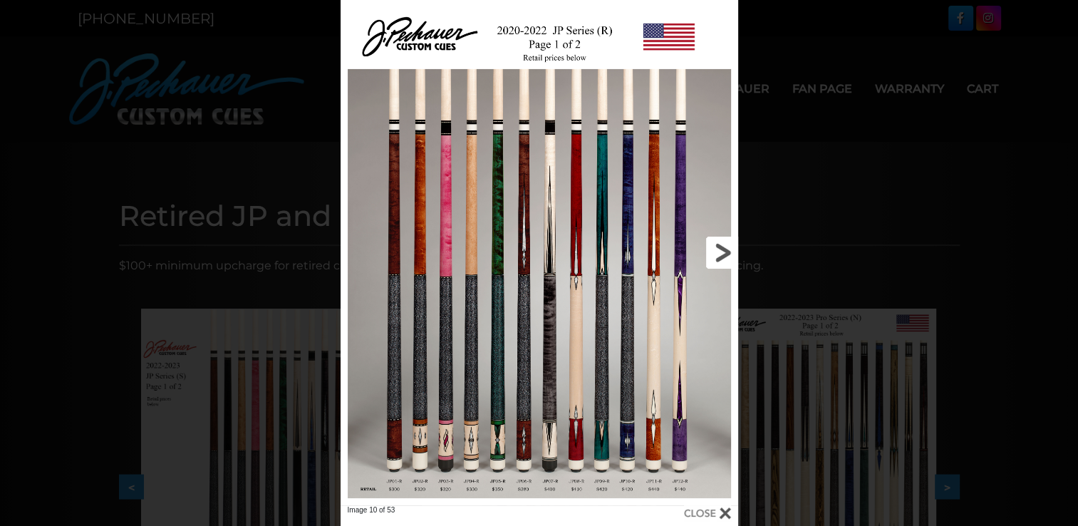
click at [722, 254] on link at bounding box center [648, 252] width 179 height 505
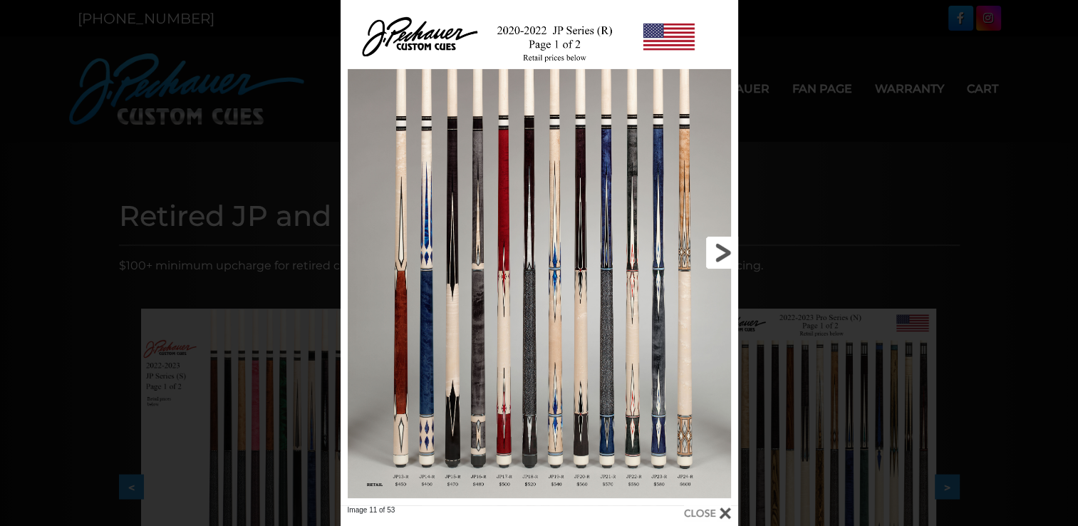
click at [719, 253] on link at bounding box center [648, 252] width 179 height 505
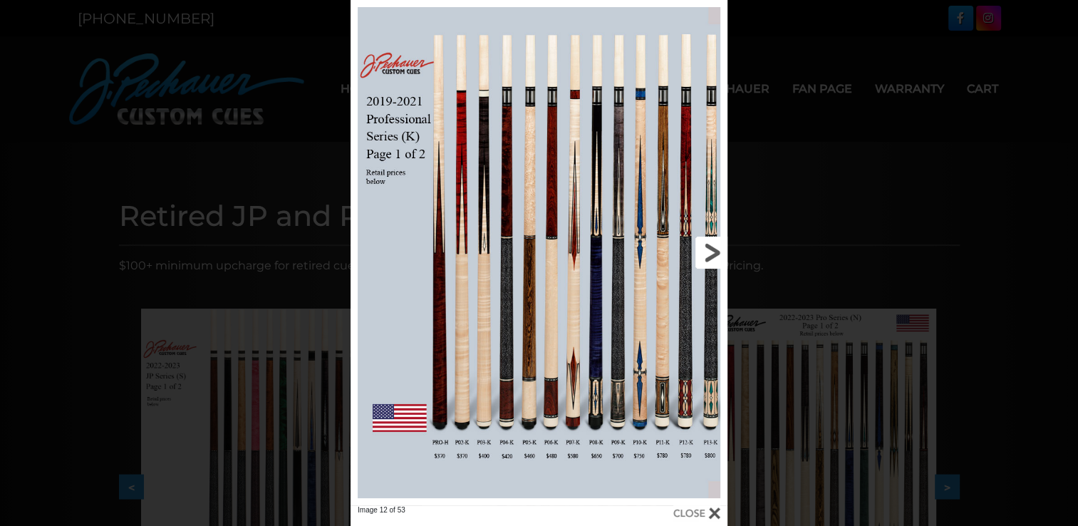
click at [719, 253] on link at bounding box center [643, 252] width 170 height 505
